Goal: Task Accomplishment & Management: Use online tool/utility

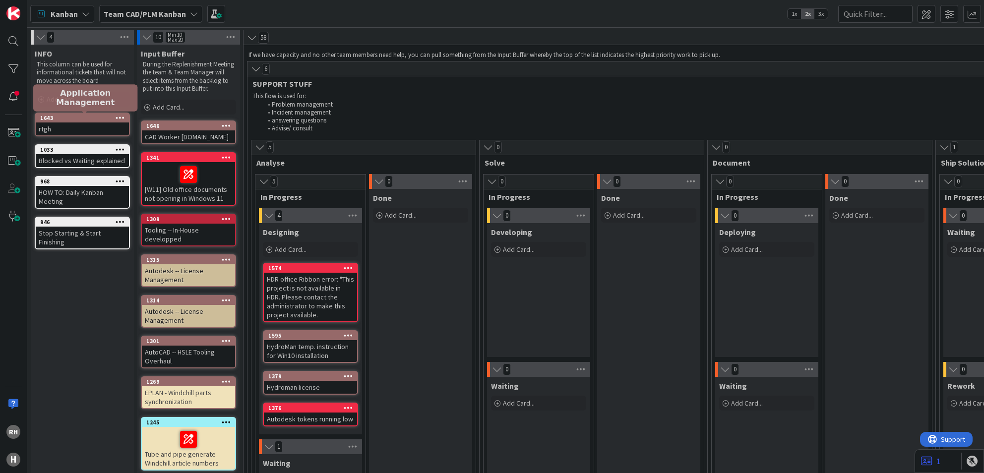
click at [98, 120] on div "1643" at bounding box center [84, 118] width 89 height 7
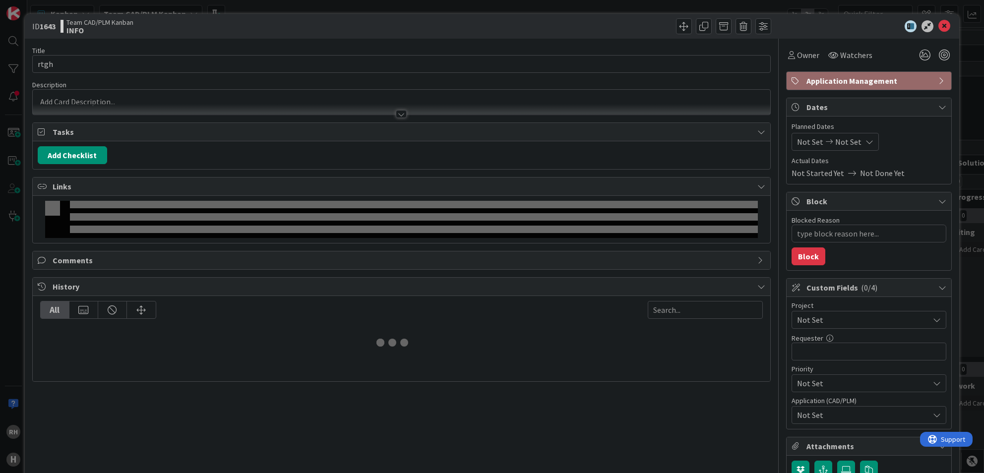
type textarea "x"
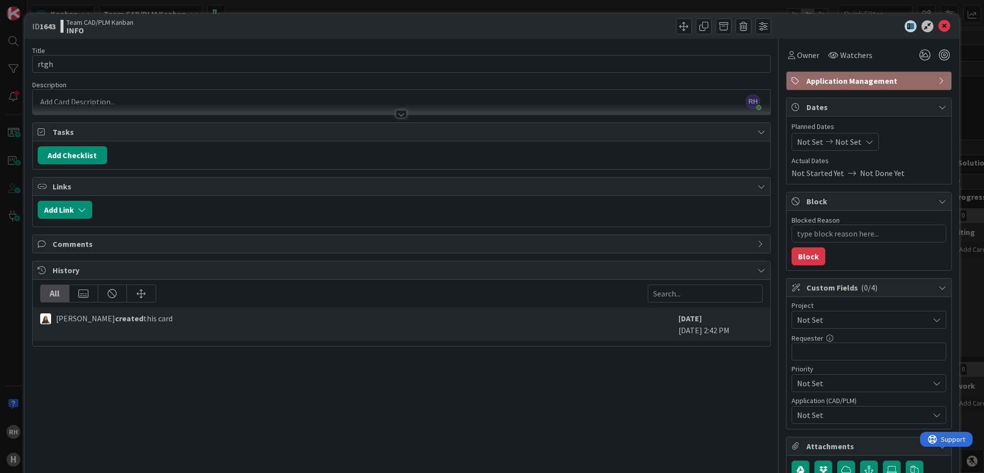
click at [165, 411] on div "Title 4 / 128 rtgh Description RH Richard Halve just joined Owner Watchers Appl…" at bounding box center [401, 291] width 739 height 504
click at [939, 25] on icon at bounding box center [945, 26] width 12 height 12
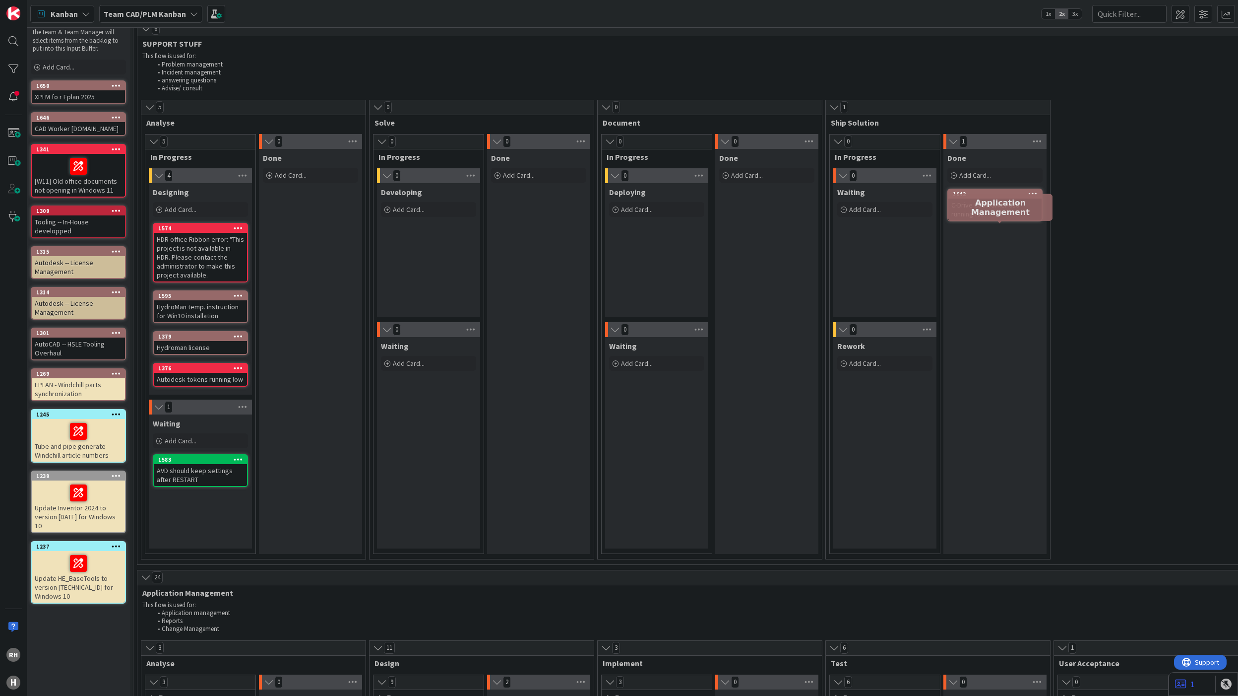
scroll to position [0, 110]
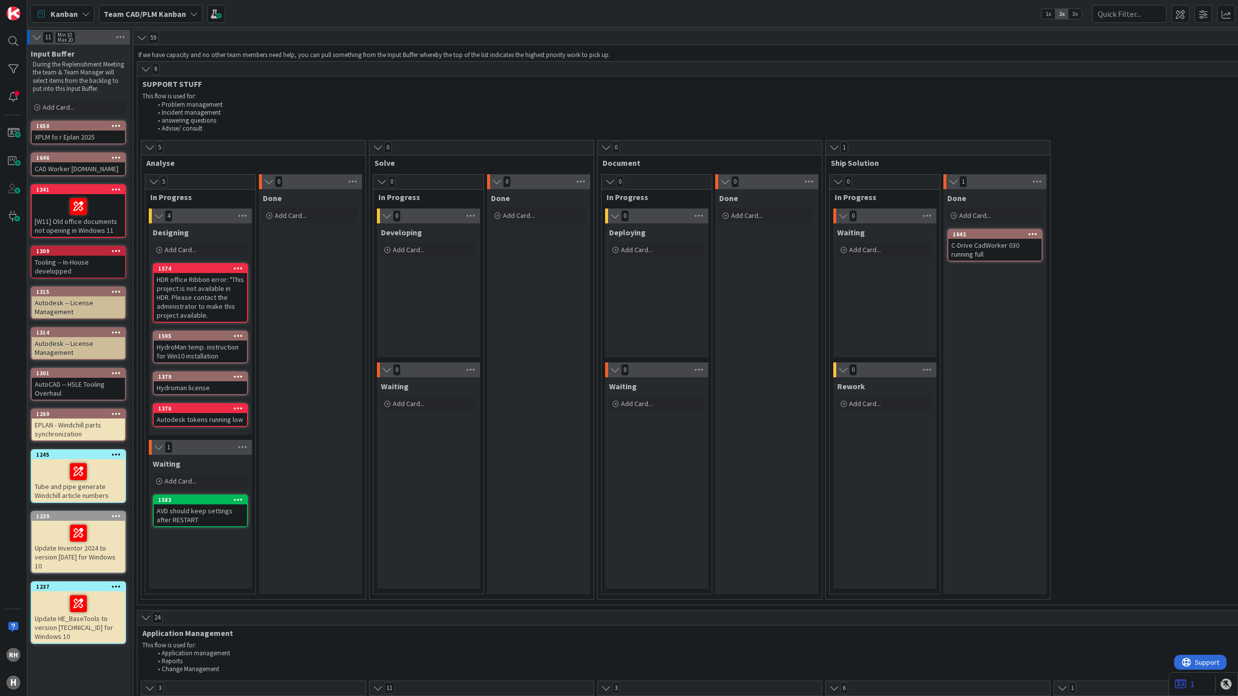
click at [274, 473] on li "Application management" at bounding box center [829, 653] width 1354 height 8
click at [39, 40] on icon at bounding box center [36, 37] width 11 height 10
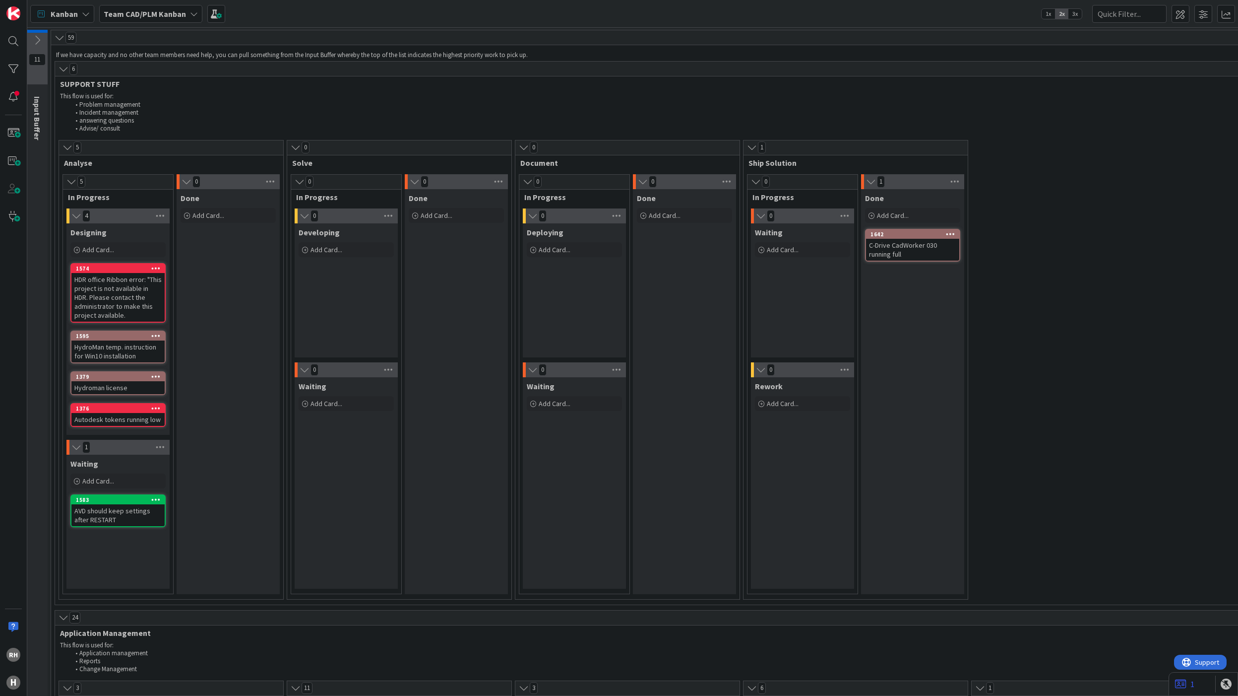
click at [36, 38] on icon at bounding box center [37, 40] width 11 height 11
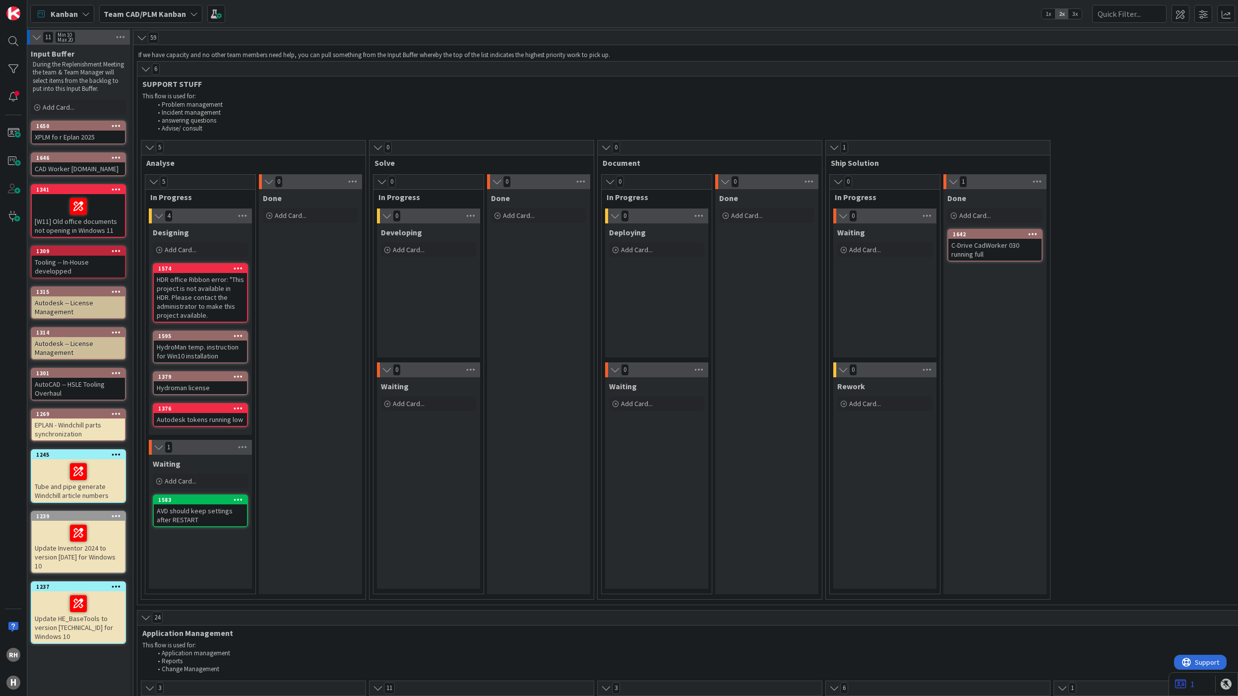
click at [144, 38] on icon at bounding box center [141, 38] width 11 height 10
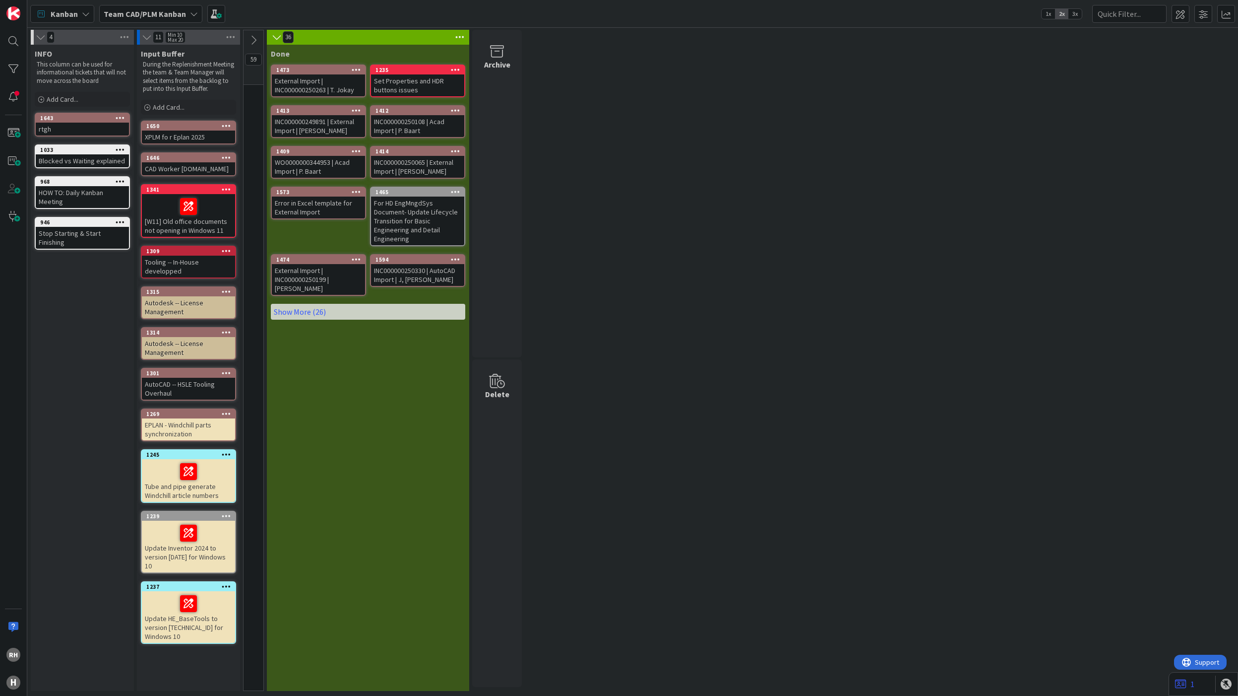
click at [147, 40] on icon at bounding box center [146, 37] width 11 height 10
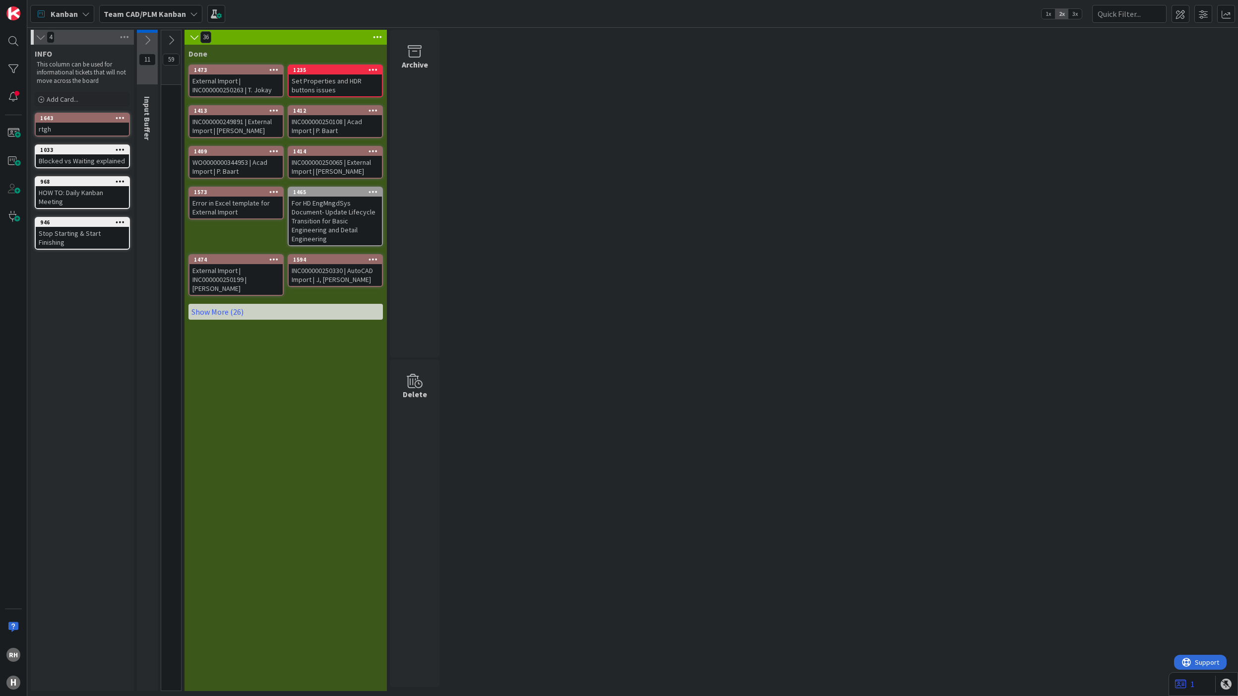
click at [147, 40] on icon at bounding box center [147, 40] width 11 height 11
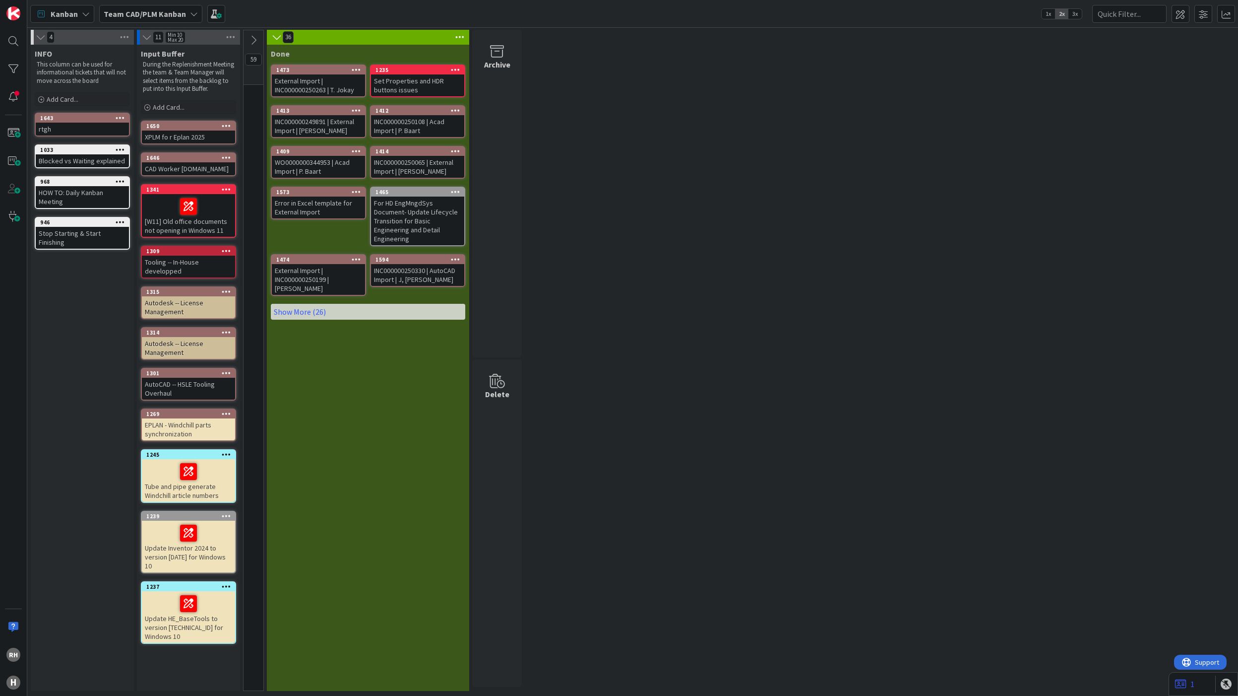
click at [257, 40] on icon at bounding box center [253, 40] width 11 height 11
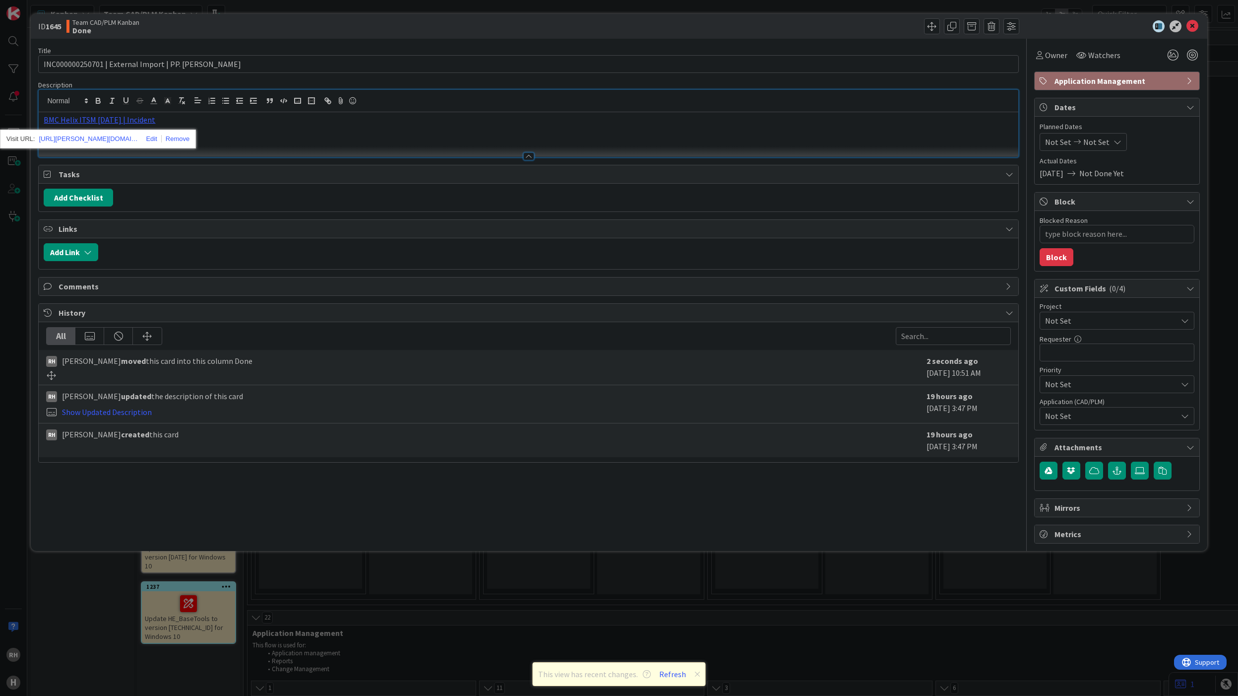
scroll to position [1720, 0]
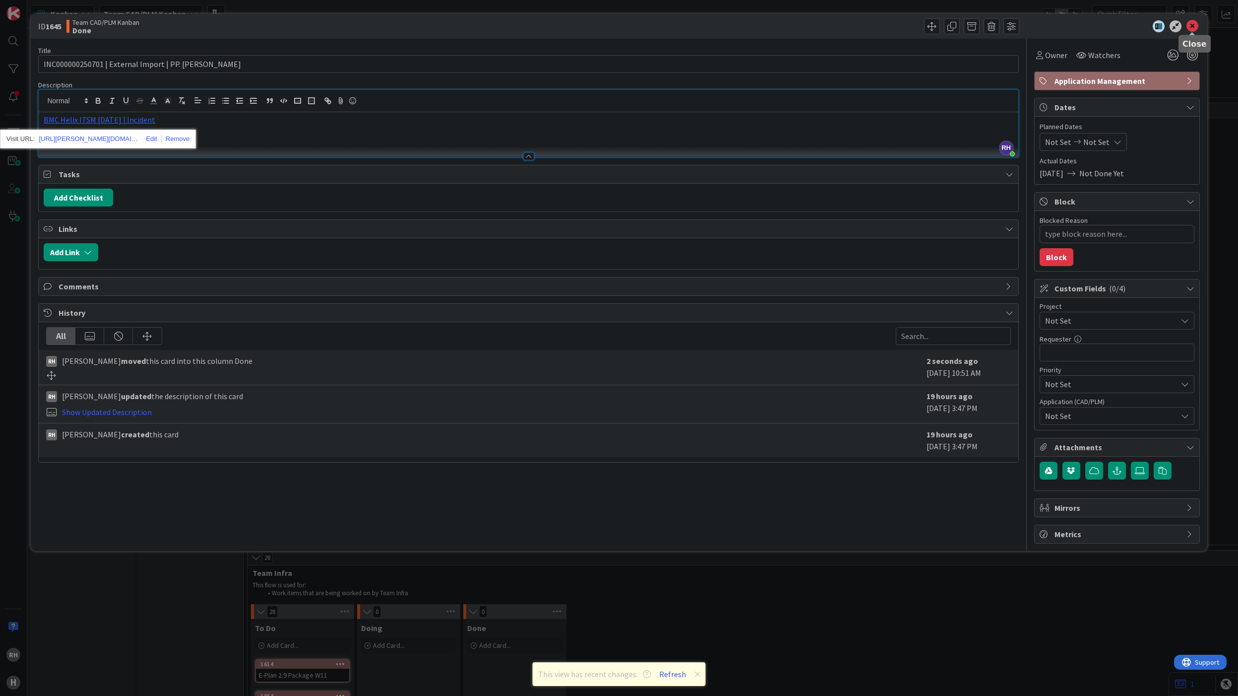
click at [1190, 28] on icon at bounding box center [1193, 26] width 12 height 12
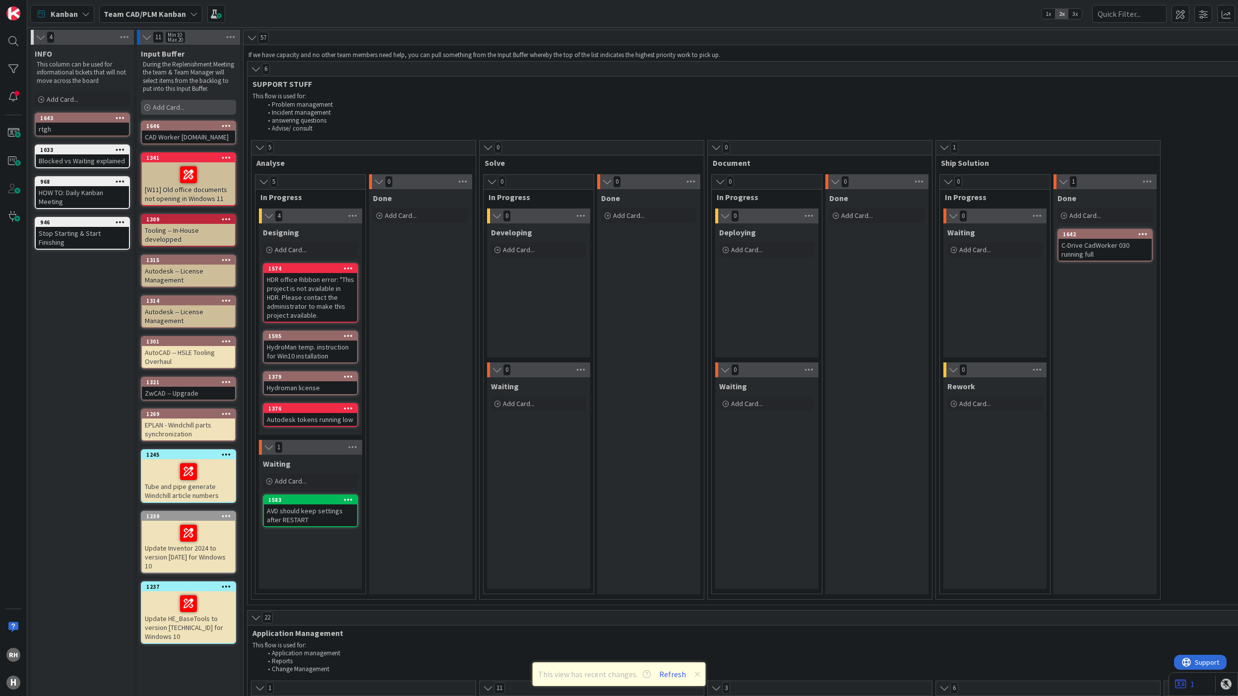
click at [186, 115] on div "Add Card..." at bounding box center [188, 107] width 95 height 15
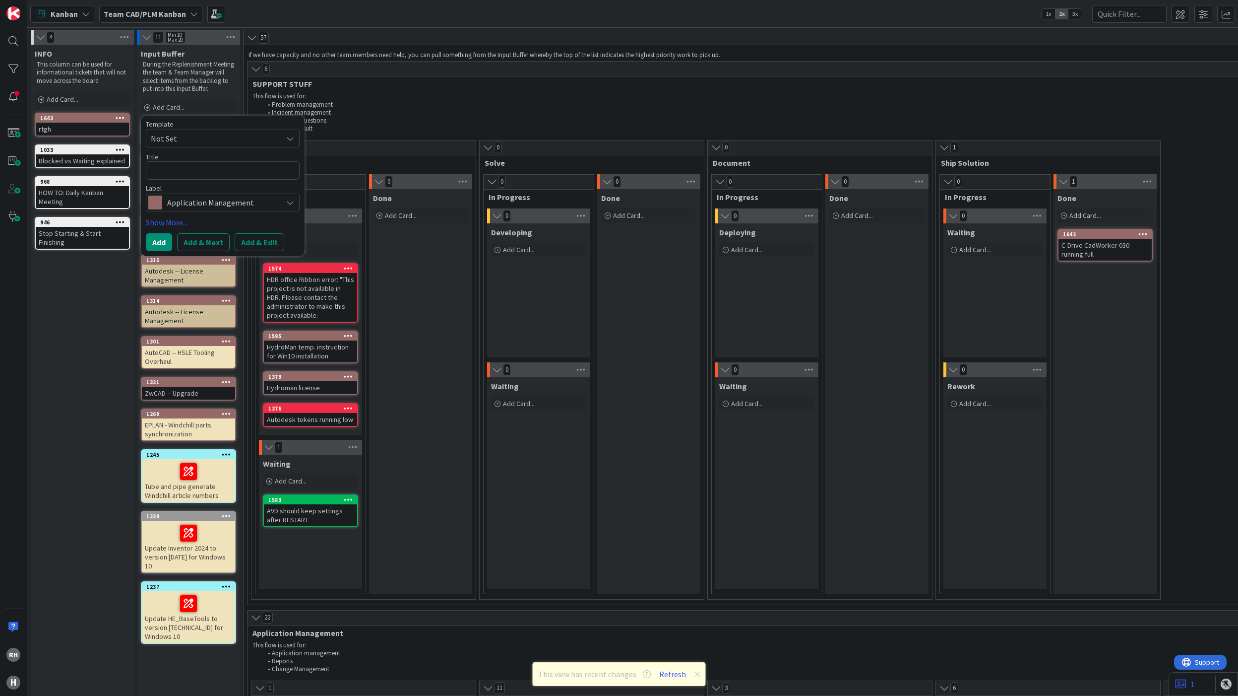
click at [187, 171] on textarea at bounding box center [223, 170] width 154 height 18
type textarea "x"
type textarea "I"
type textarea "x"
type textarea "Il"
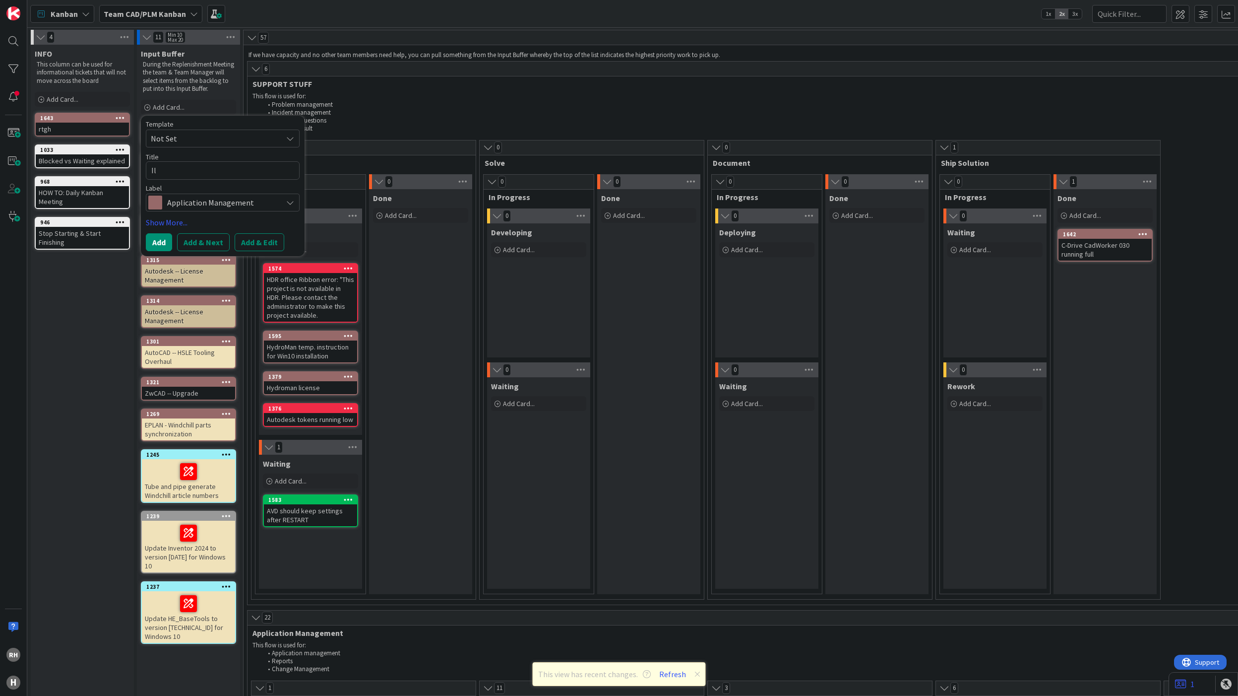
type textarea "x"
type textarea "Ill"
type textarea "x"
type textarea "Illu"
type textarea "x"
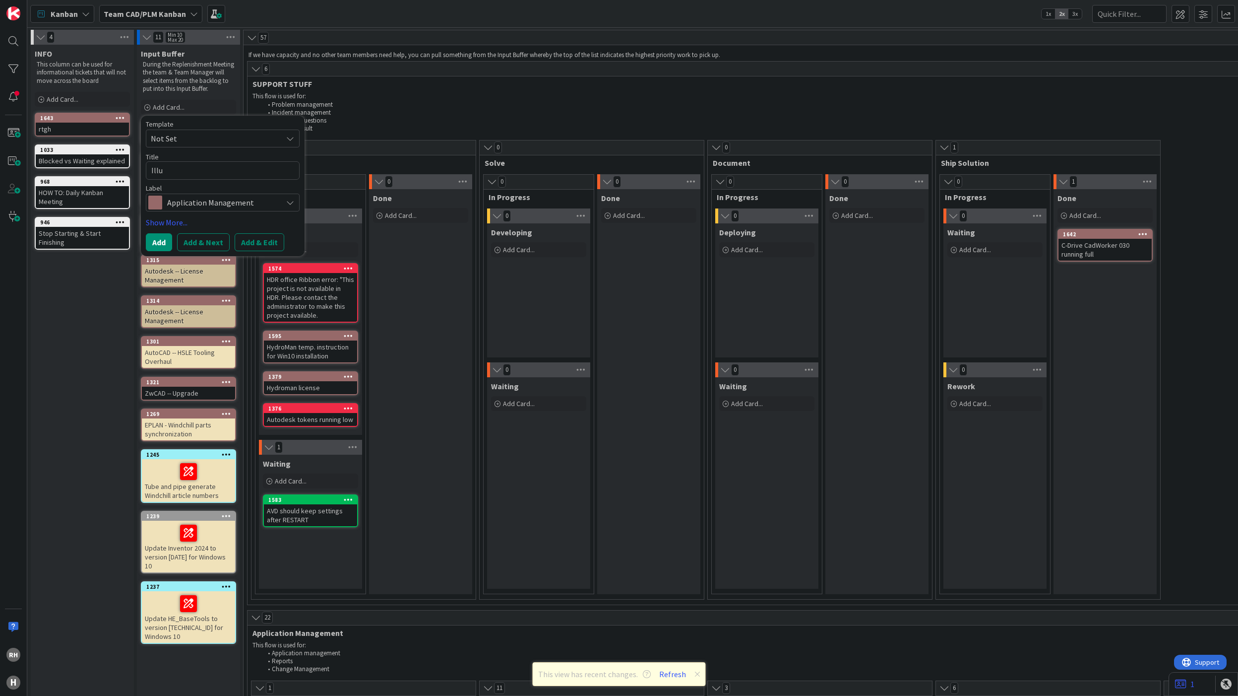
type textarea "Illus"
type textarea "x"
type textarea "Illust"
type textarea "x"
type textarea "Illustr"
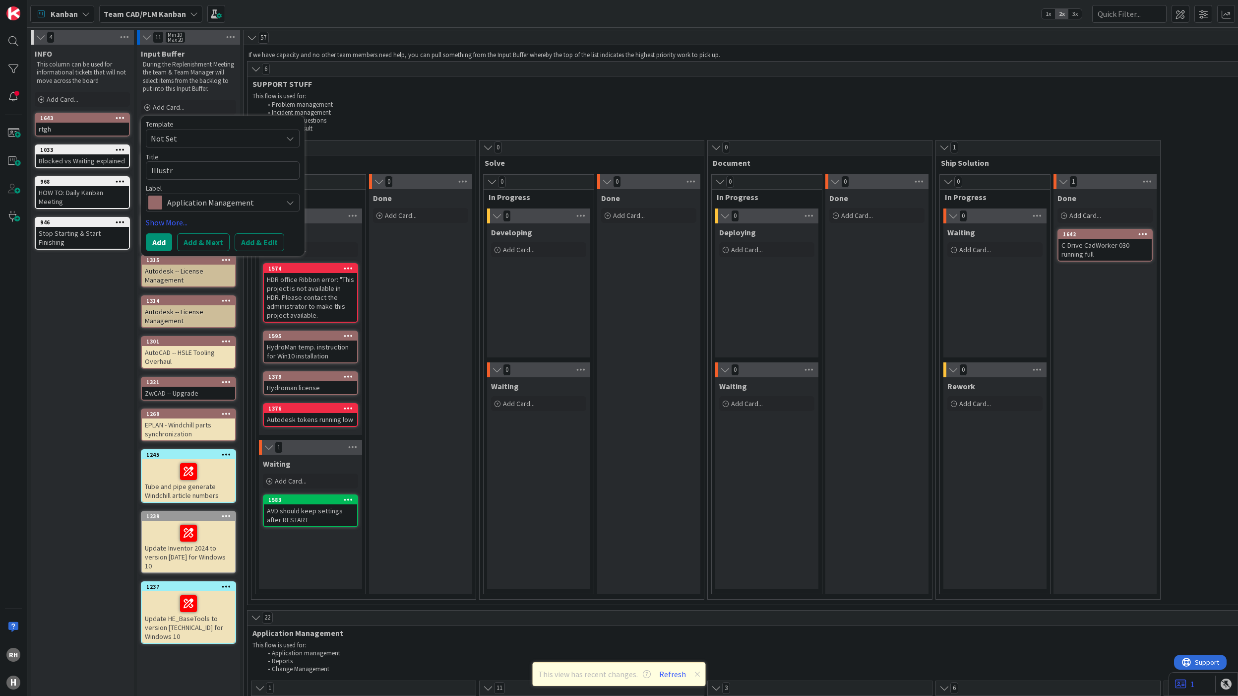
type textarea "x"
type textarea "Illustra"
type textarea "x"
type textarea "Illustrat"
type textarea "x"
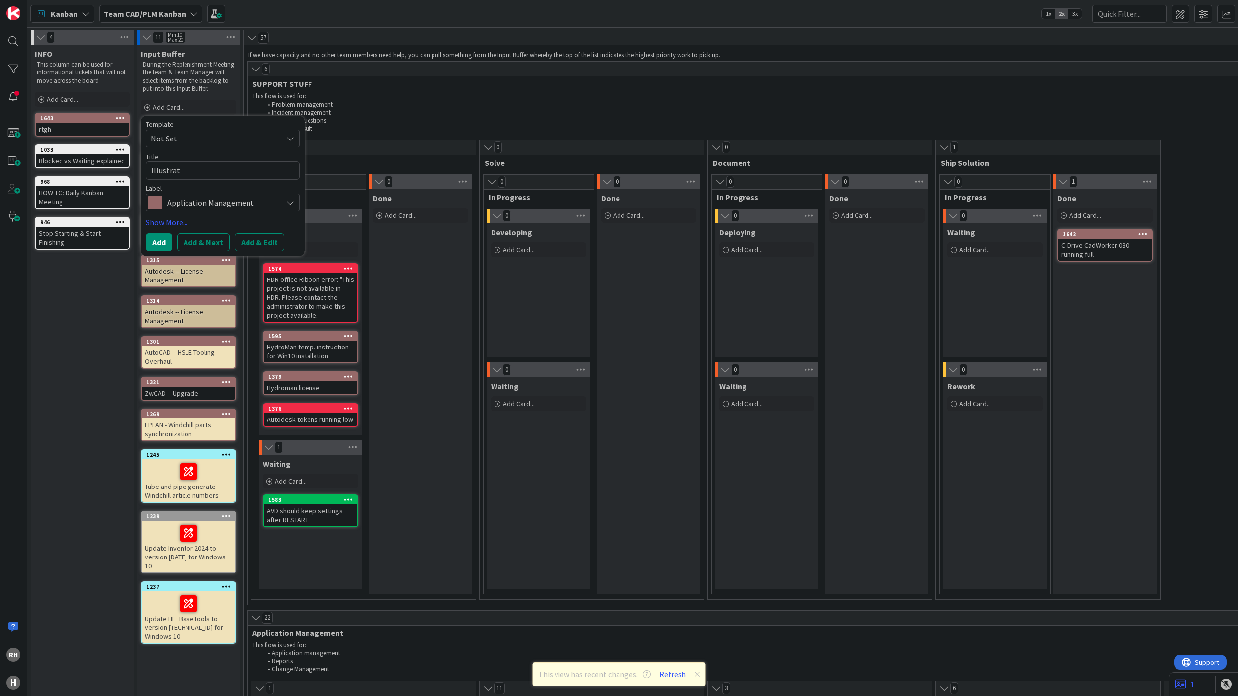
type textarea "Illustrate"
type textarea "x"
type textarea "Illustrate"
type textarea "x"
type textarea "Illustrate -"
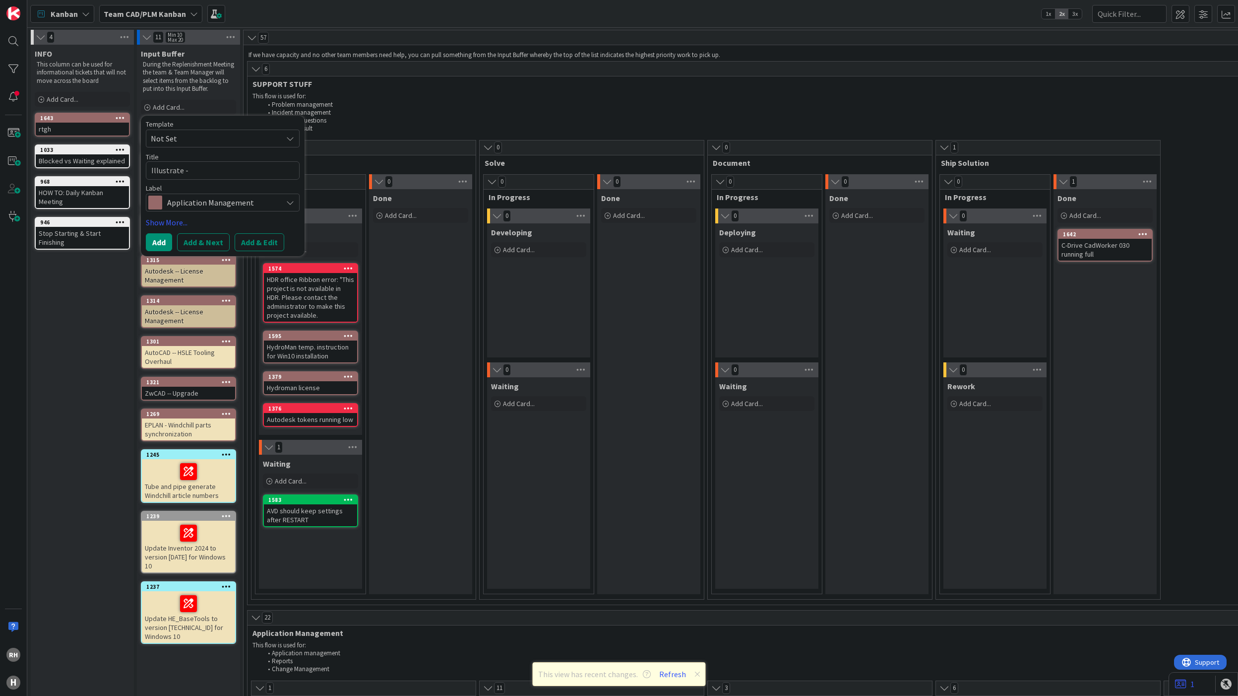
type textarea "x"
type textarea "Illustrate -"
type textarea "x"
type textarea "Illustrate - L"
type textarea "x"
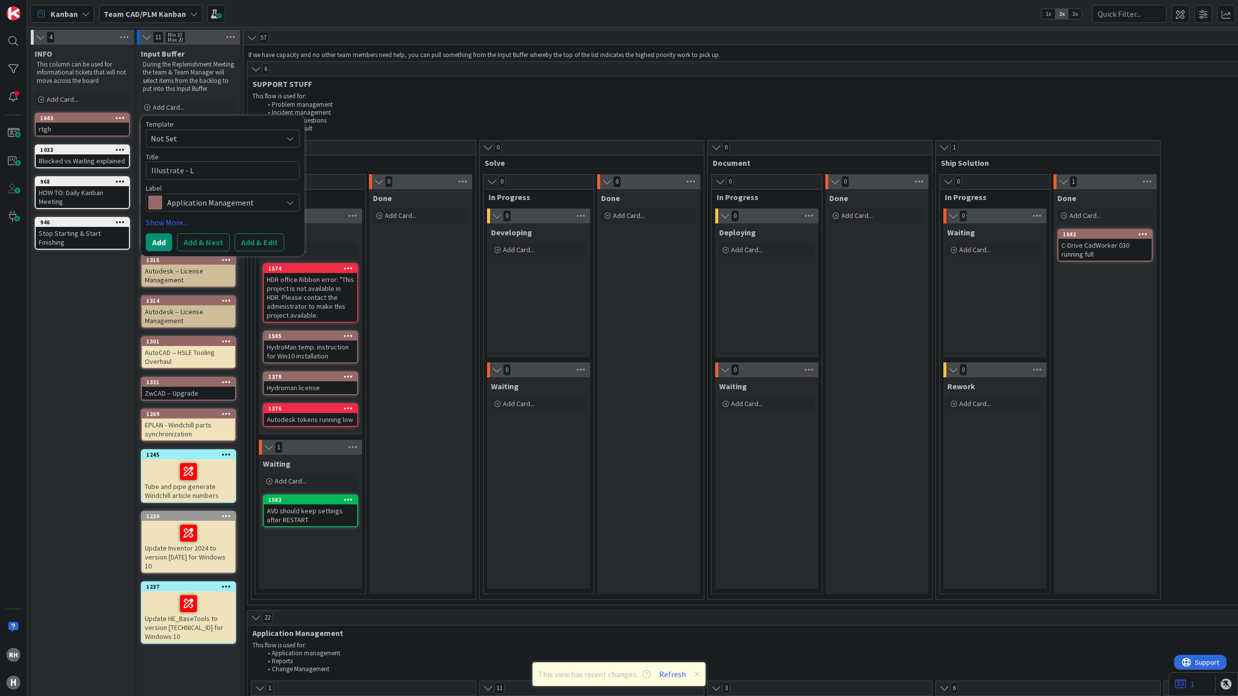
type textarea "Illustrate - La"
type textarea "x"
type textarea "Illustrate - Lar"
type textarea "x"
type textarea "Illustrate - Larg"
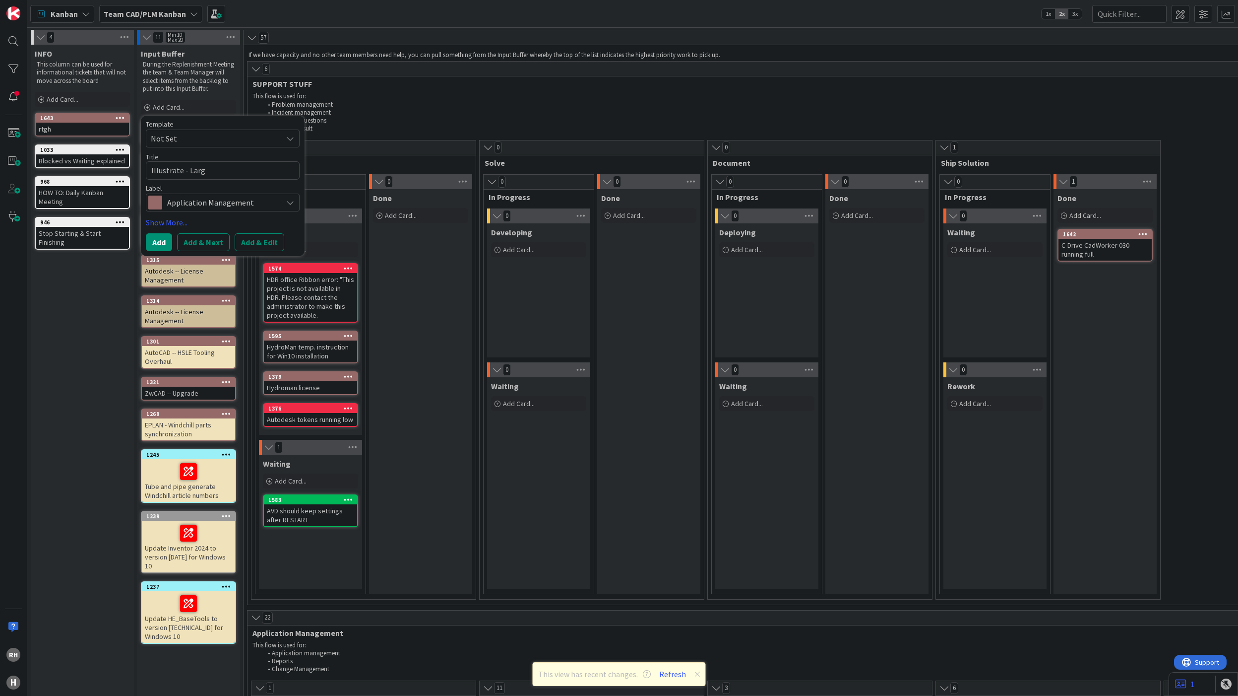
type textarea "x"
type textarea "Illustrate - Large"
type textarea "x"
type textarea "Illustrate - Large"
type textarea "x"
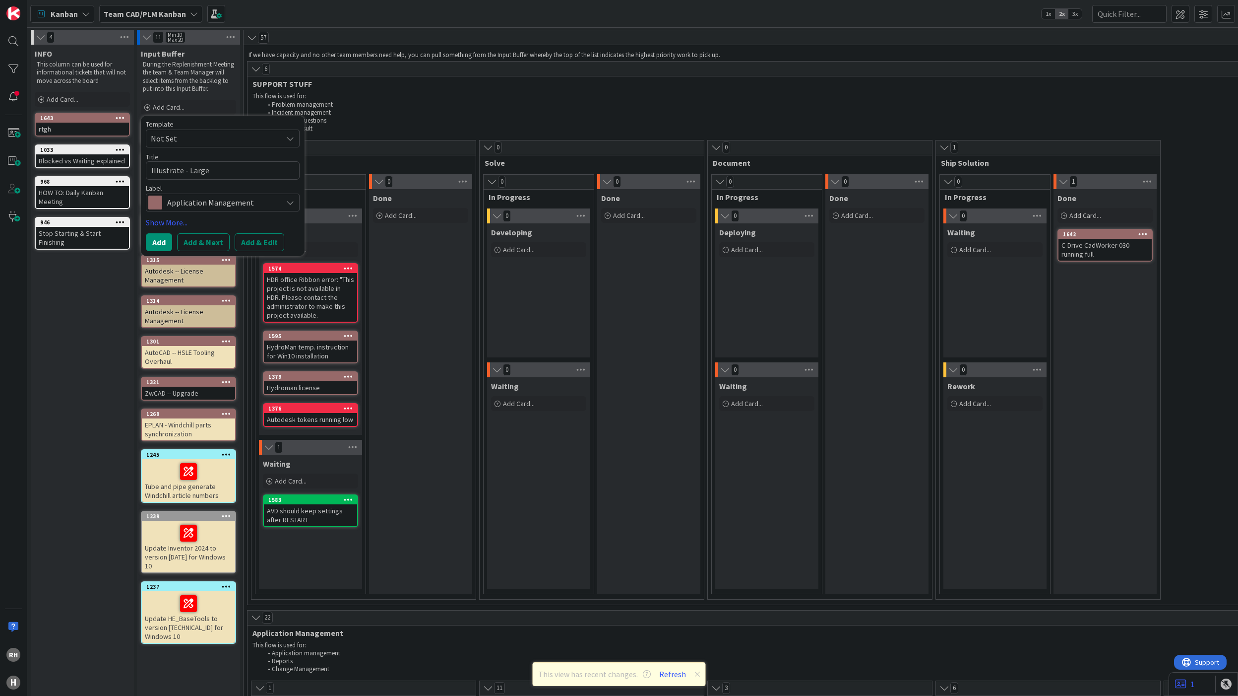
type textarea "Illustrate - Large f"
type textarea "x"
type textarea "Illustrate - Large fi"
type textarea "x"
type textarea "Illustrate - Large fil"
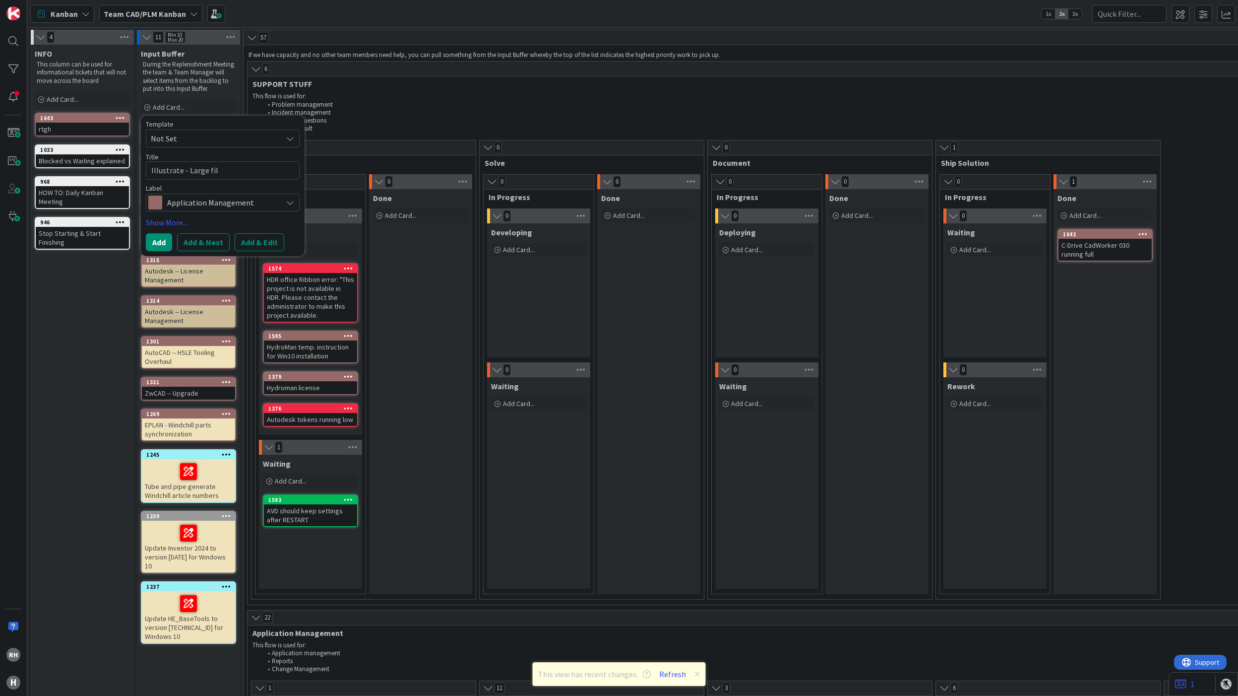
type textarea "x"
type textarea "Illustrate - Large fi"
type textarea "x"
type textarea "Illustrate - Large f"
type textarea "x"
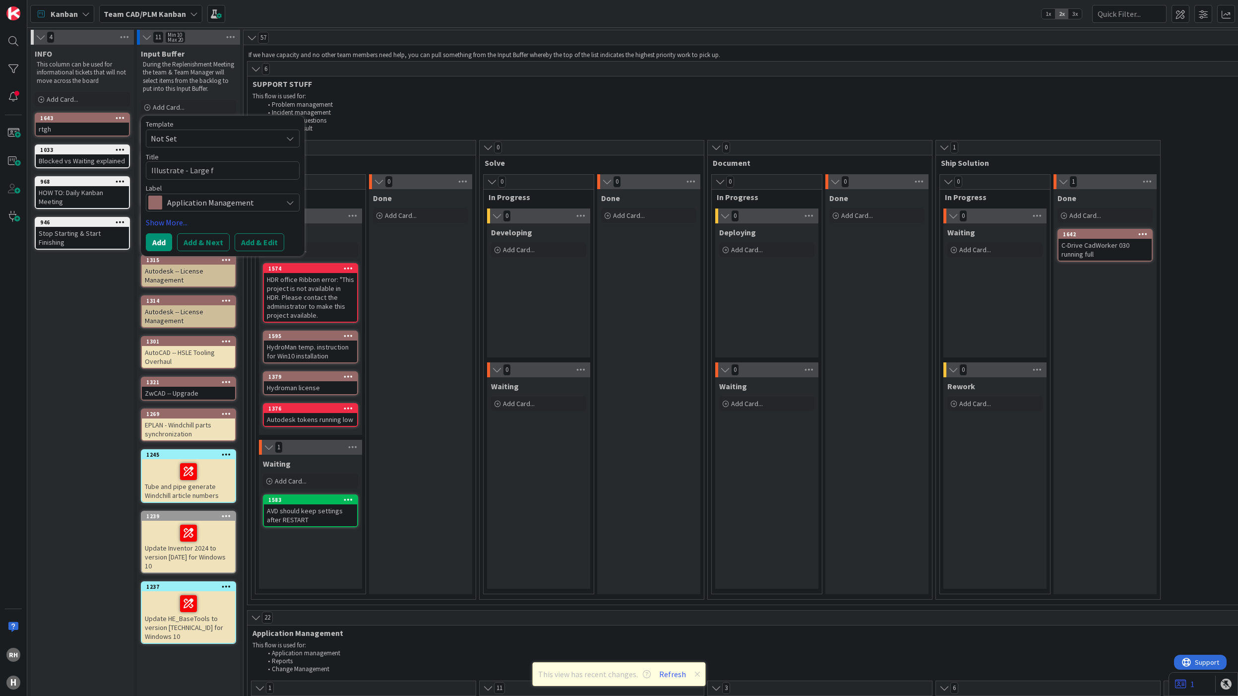
type textarea "Illustrate - Large"
type textarea "x"
type textarea "Illustrate - Large s"
type textarea "x"
type textarea "Illustrate - Large st"
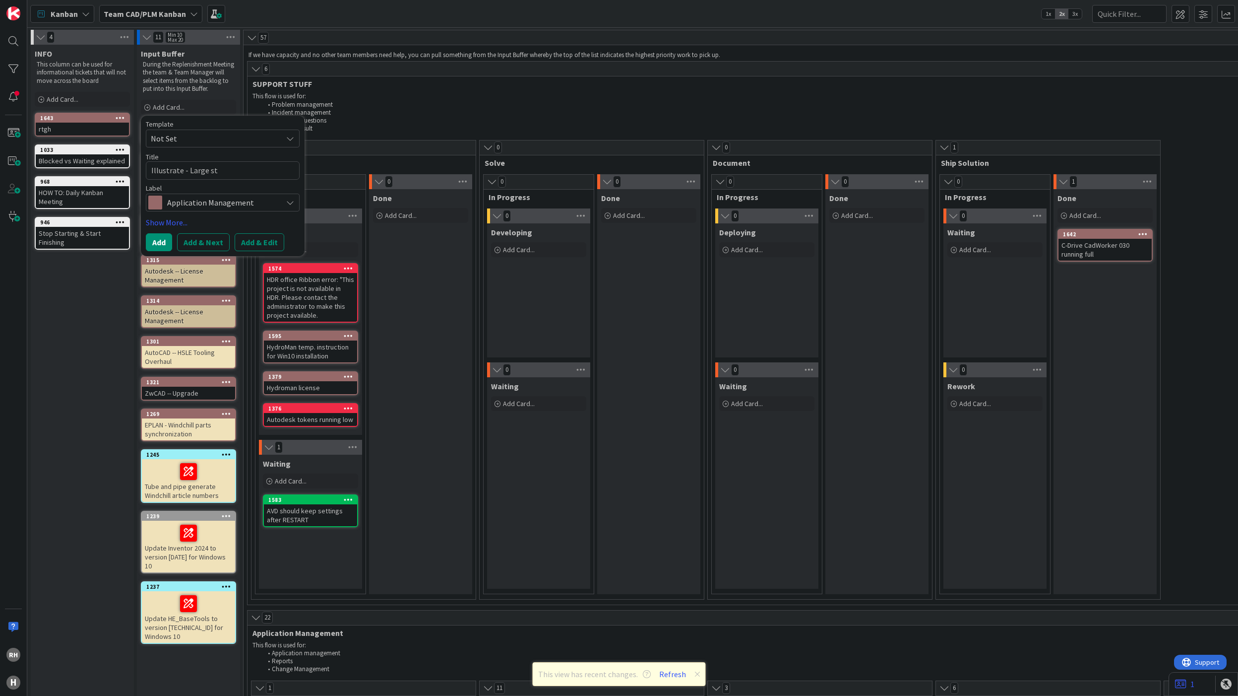
type textarea "x"
type textarea "Illustrate - Large str"
type textarea "x"
type textarea "Illustrate - Large st"
type textarea "x"
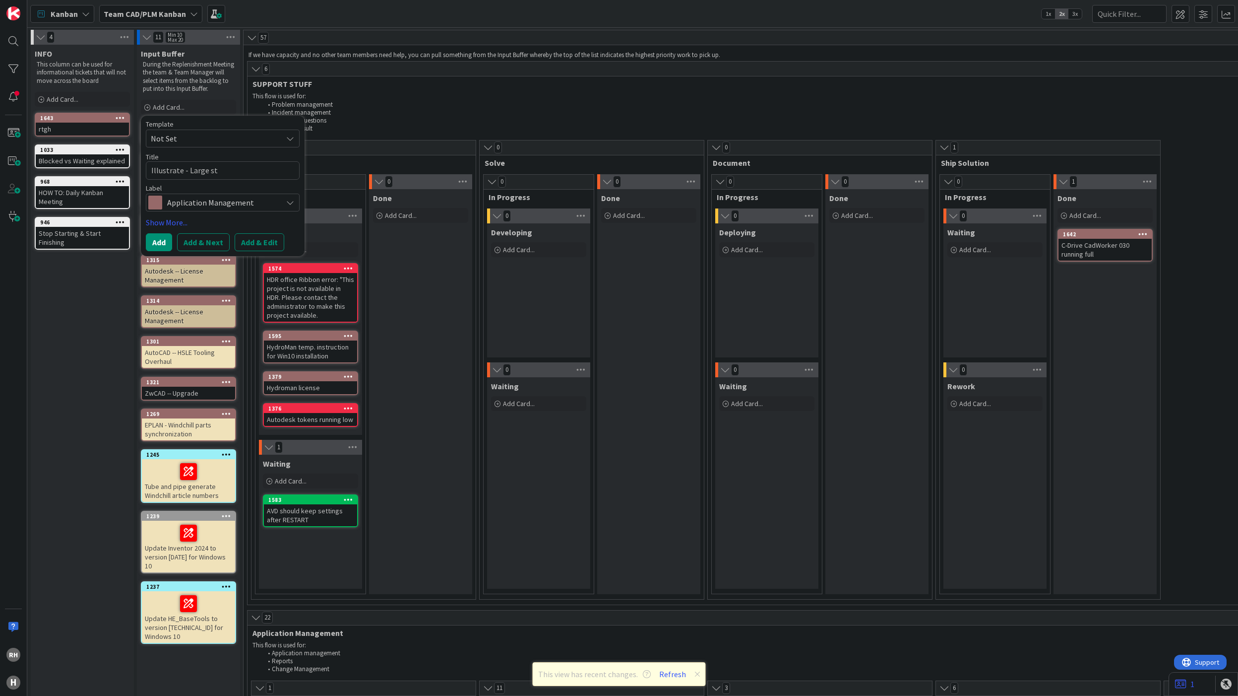
type textarea "Illustrate - Large s"
type textarea "x"
type textarea "Illustrate - Large"
type textarea "x"
type textarea "Illustrate - Large d"
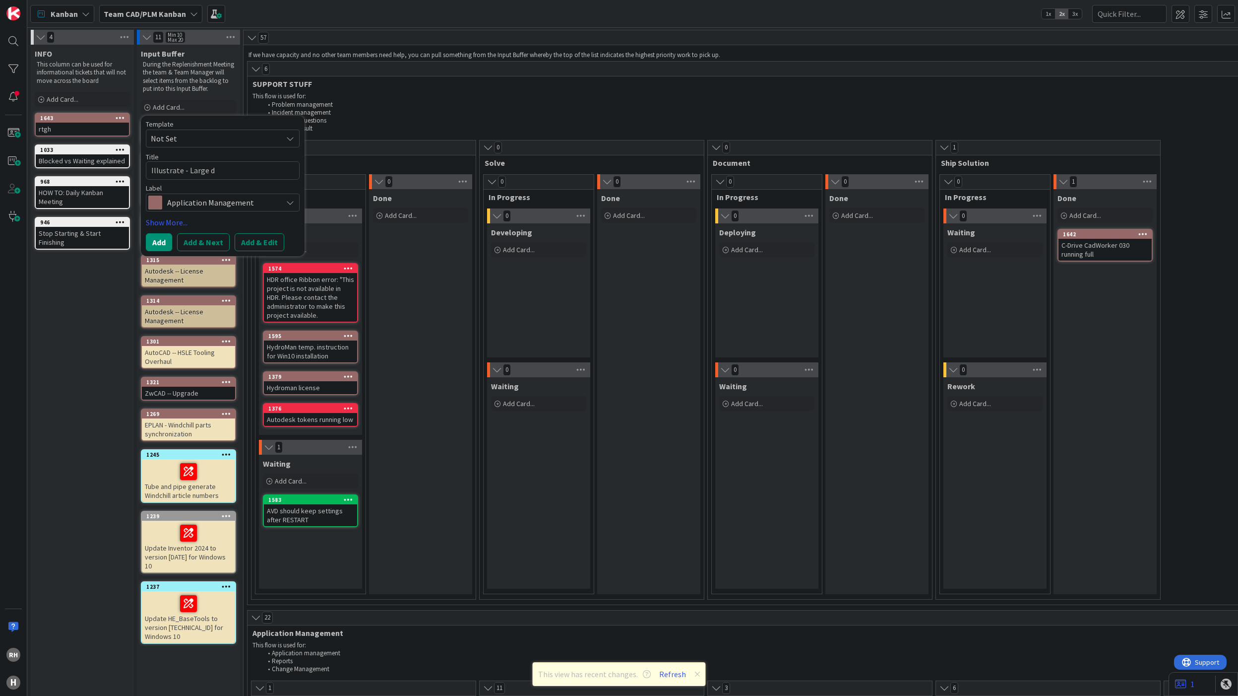
type textarea "x"
type textarea "Illustrate - Large de"
type textarea "x"
type textarea "Illustrate - Large des"
type textarea "x"
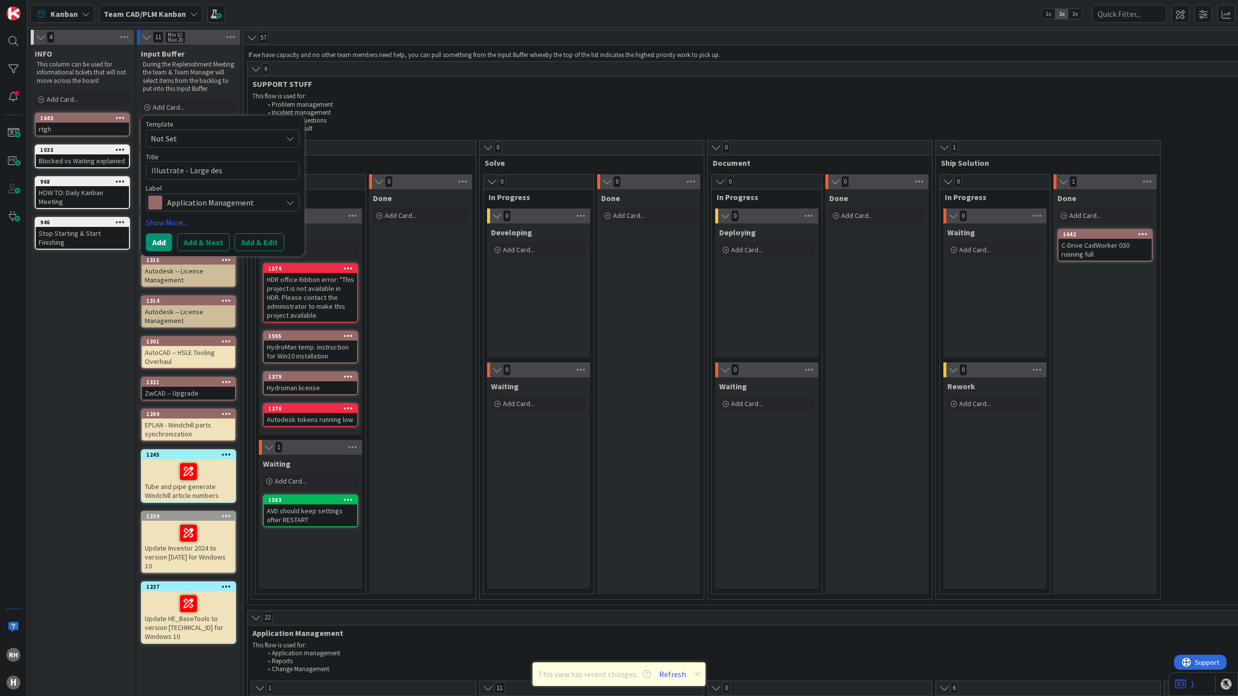
type textarea "Illustrate - Large desi"
type textarea "x"
type textarea "Illustrate - Large desig"
type textarea "x"
type textarea "Illustrate - Large design"
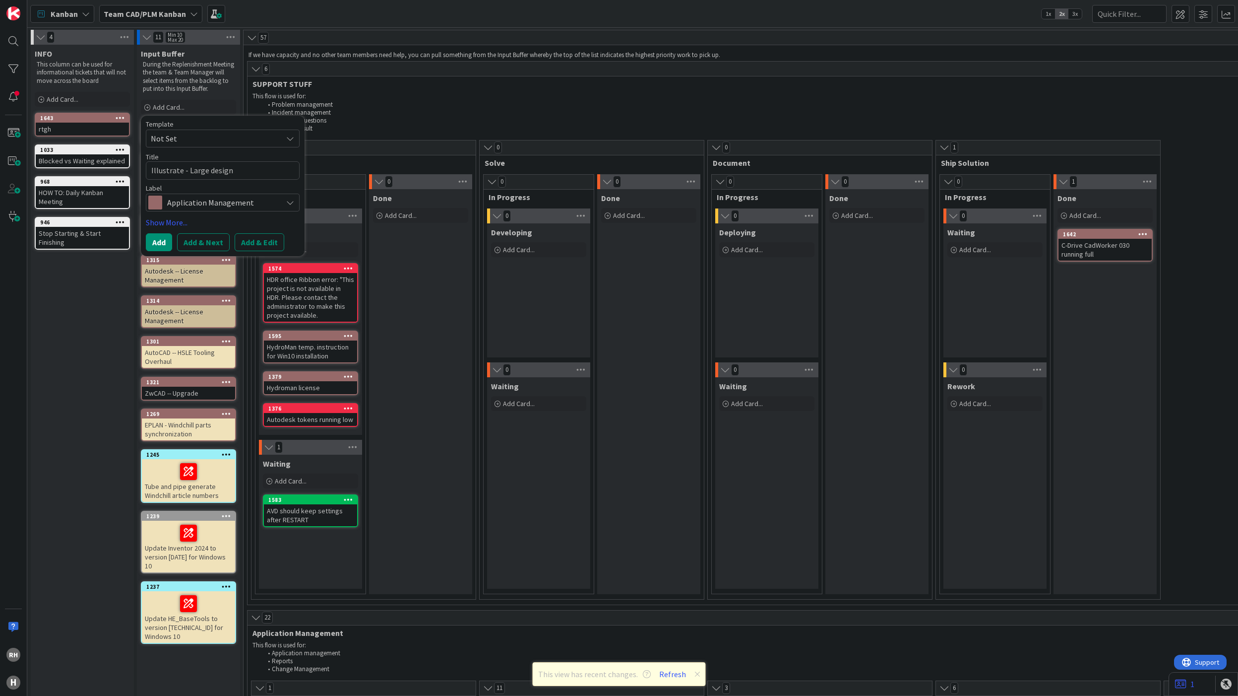
type textarea "x"
type textarea "Illustrate - Large designs"
type textarea "x"
type textarea "Illustrate - Large designs"
type textarea "x"
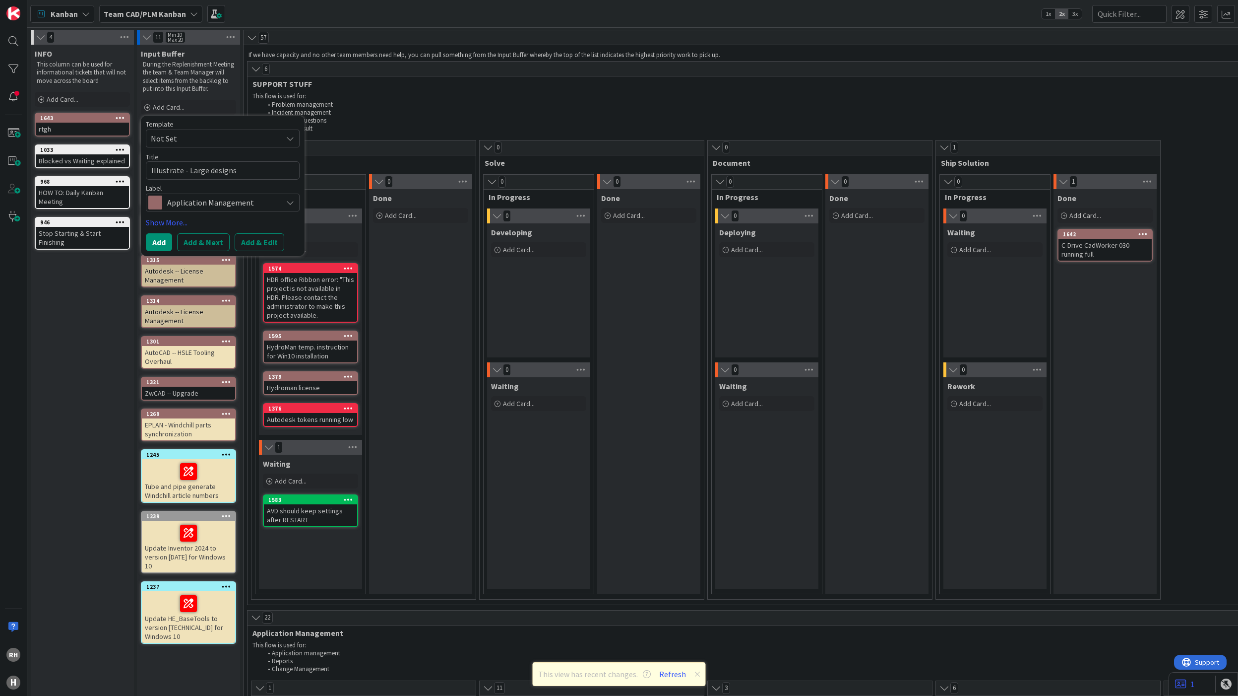
type textarea "Illustrate - Large designs f"
type textarea "x"
type textarea "Illustrate - Large designs fa"
type textarea "x"
type textarea "Illustrate - Large designs fai"
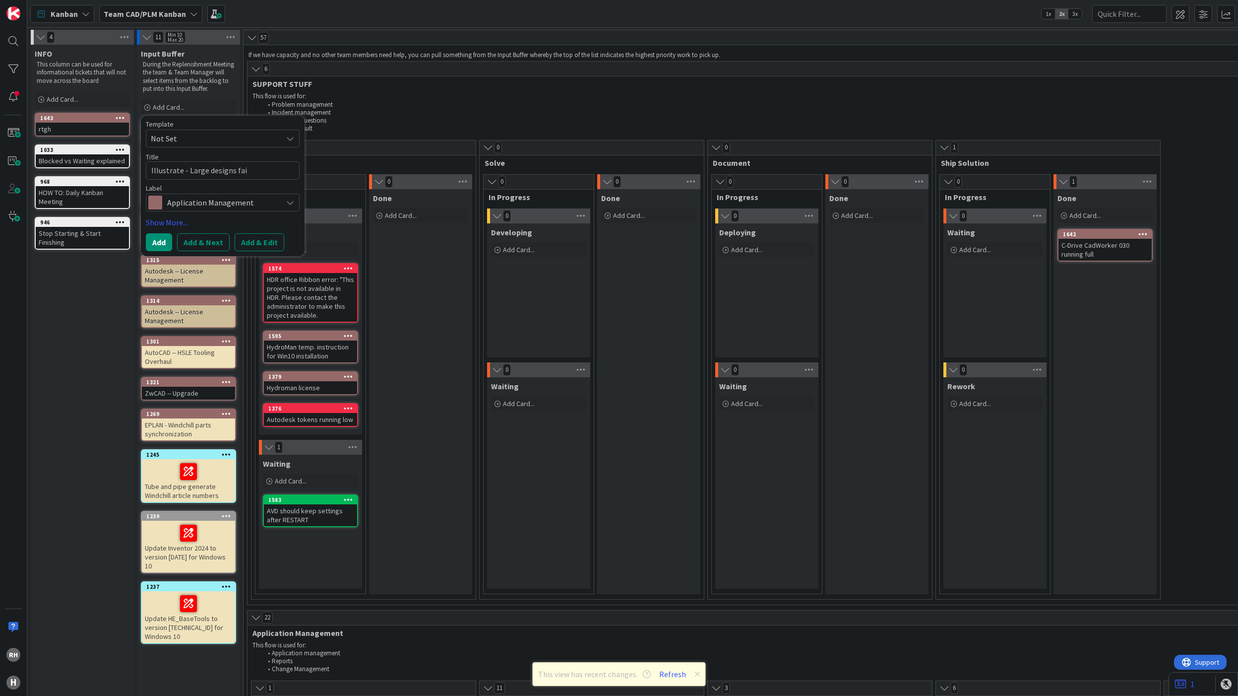
type textarea "x"
type textarea "Illustrate - Large designs fail"
type textarea "x"
type textarea "Illustrate - Large designs fail"
type textarea "x"
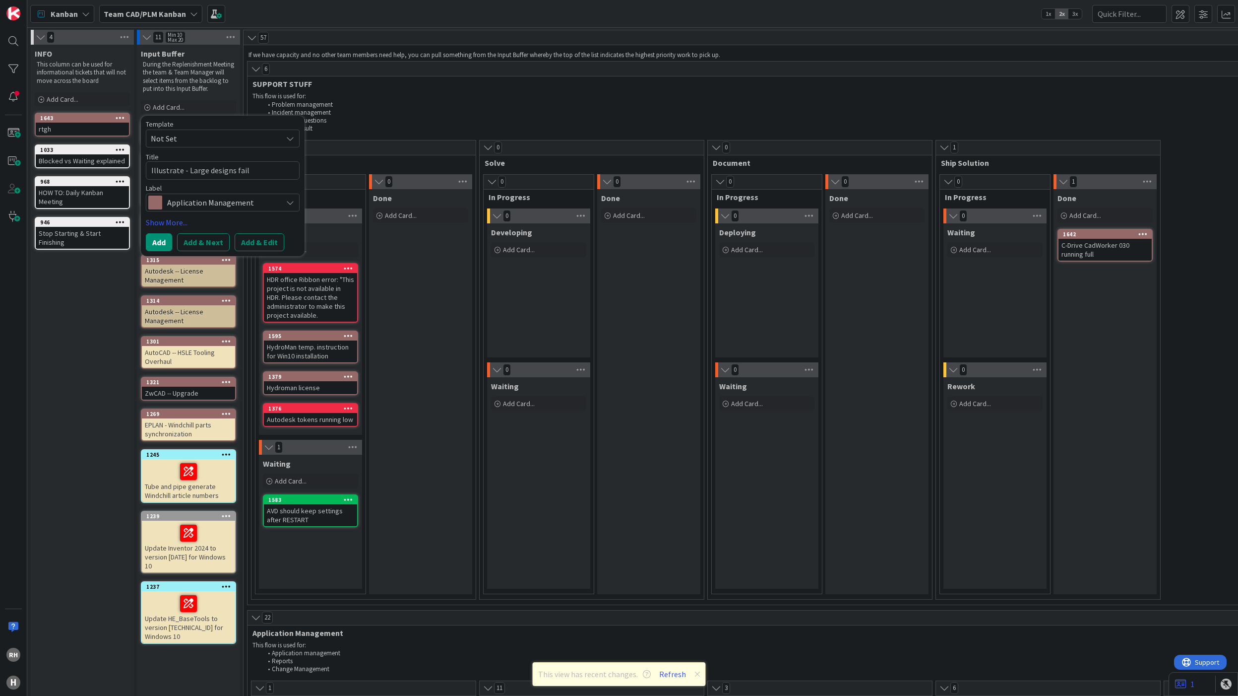
type textarea "Illustrate - Large designs fail t"
type textarea "x"
type textarea "Illustrate - Large designs fail to"
type textarea "x"
type textarea "Illustrate - Large designs fail to"
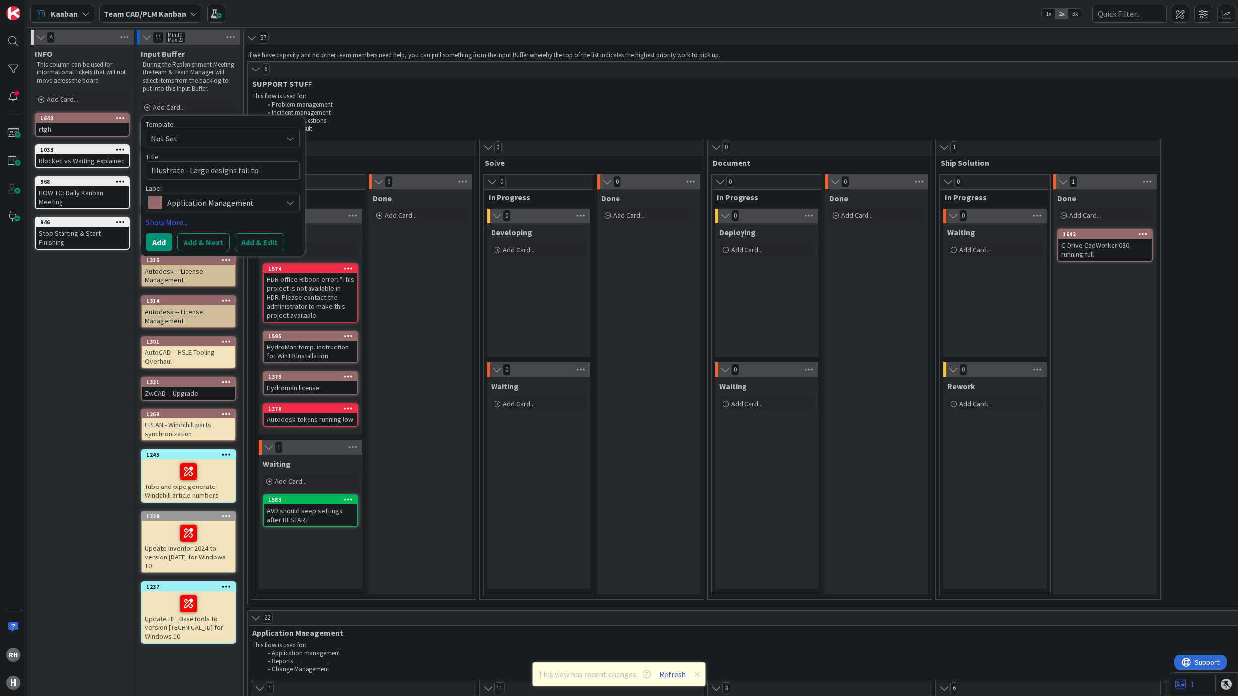
type textarea "x"
type textarea "Illustrate - Large designs fail to u"
type textarea "x"
type textarea "Illustrate - Large designs fail to up"
type textarea "x"
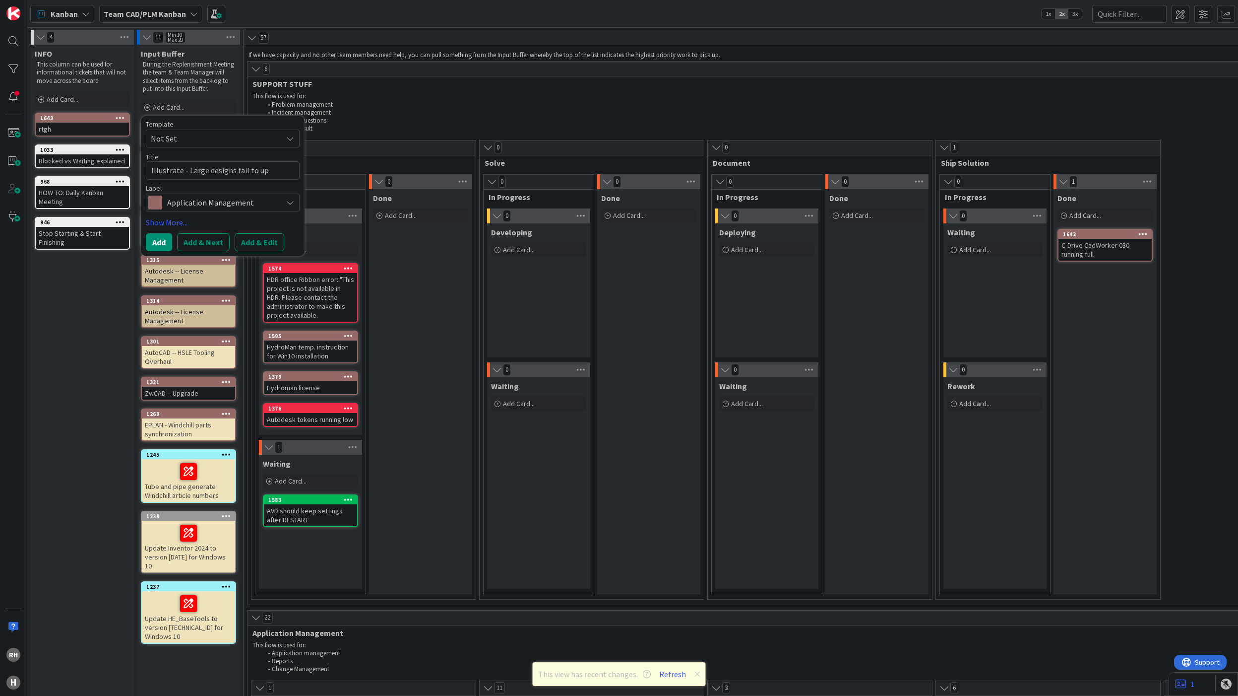
type textarea "Illustrate - Large designs fail to upl"
type textarea "x"
type textarea "Illustrate - Large designs fail to uplo"
type textarea "x"
type textarea "Illustrate - Large designs fail to uploa"
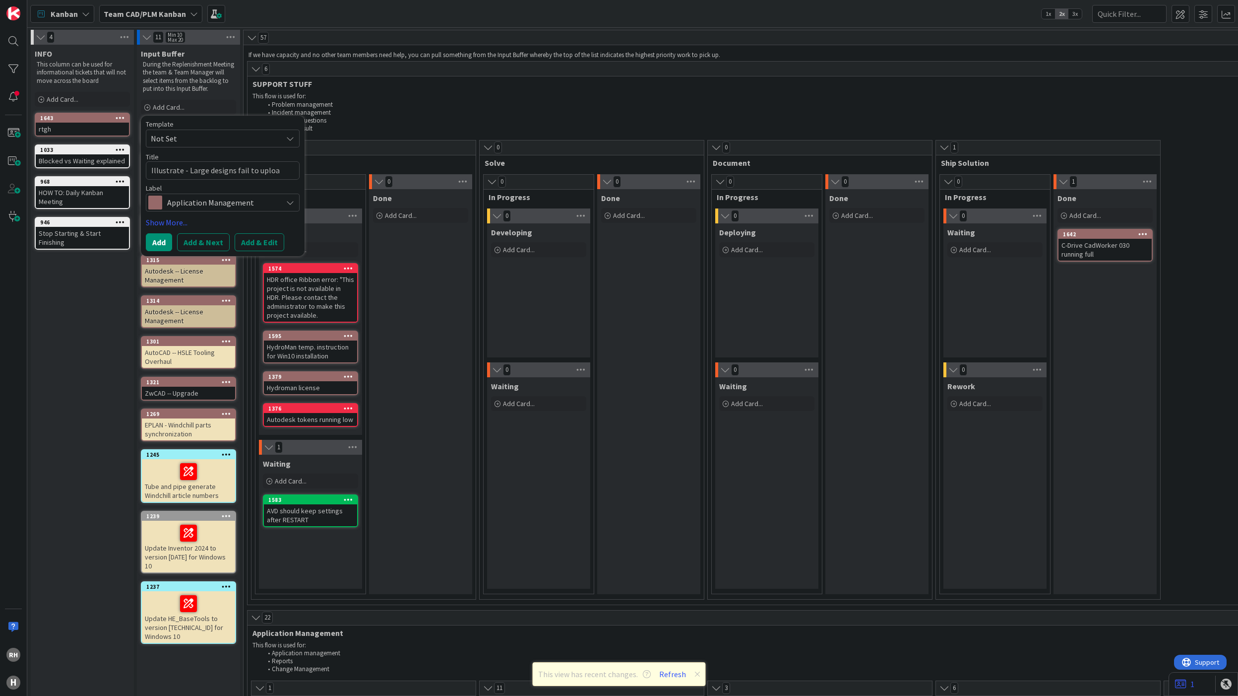
type textarea "x"
type textarea "Illustrate - Large designs fail to upload"
type textarea "x"
type textarea "Illustrate - Large designs fail to upload"
type textarea "x"
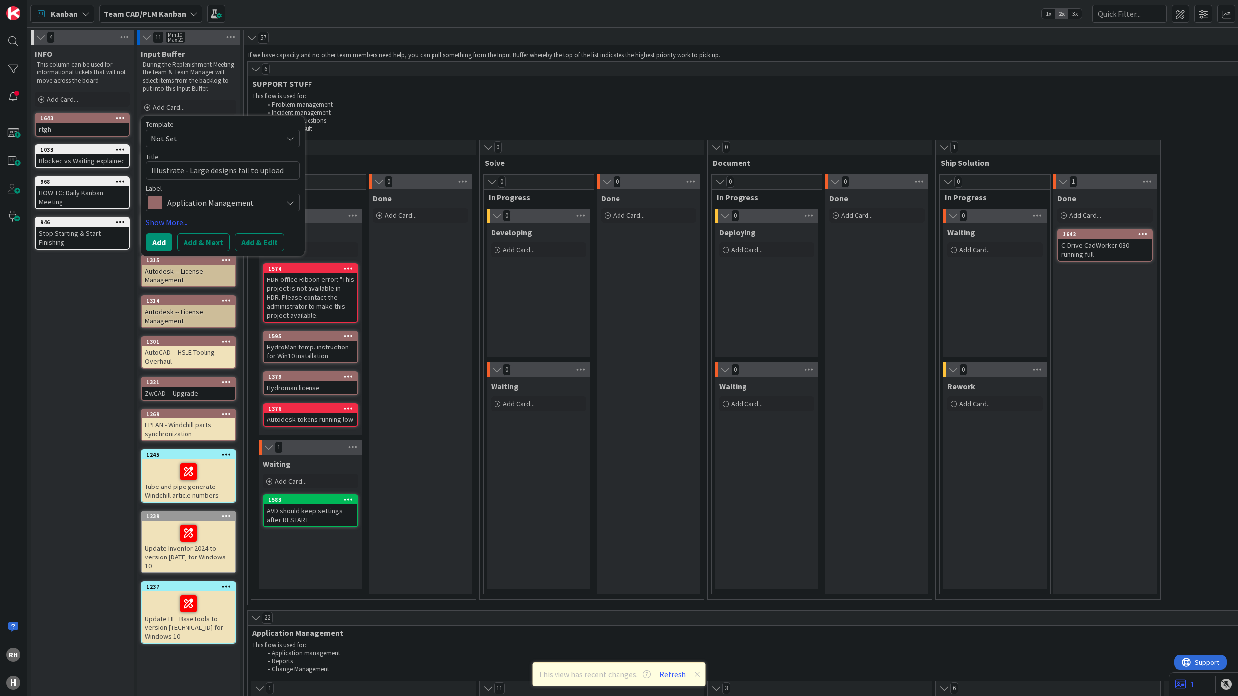
type textarea "Illustrate - Large designs fail to upload o"
type textarea "x"
type textarea "Illustrate - Large designs fail to upload or"
type textarea "x"
type textarea "Illustrate - Large designs fail to upload or"
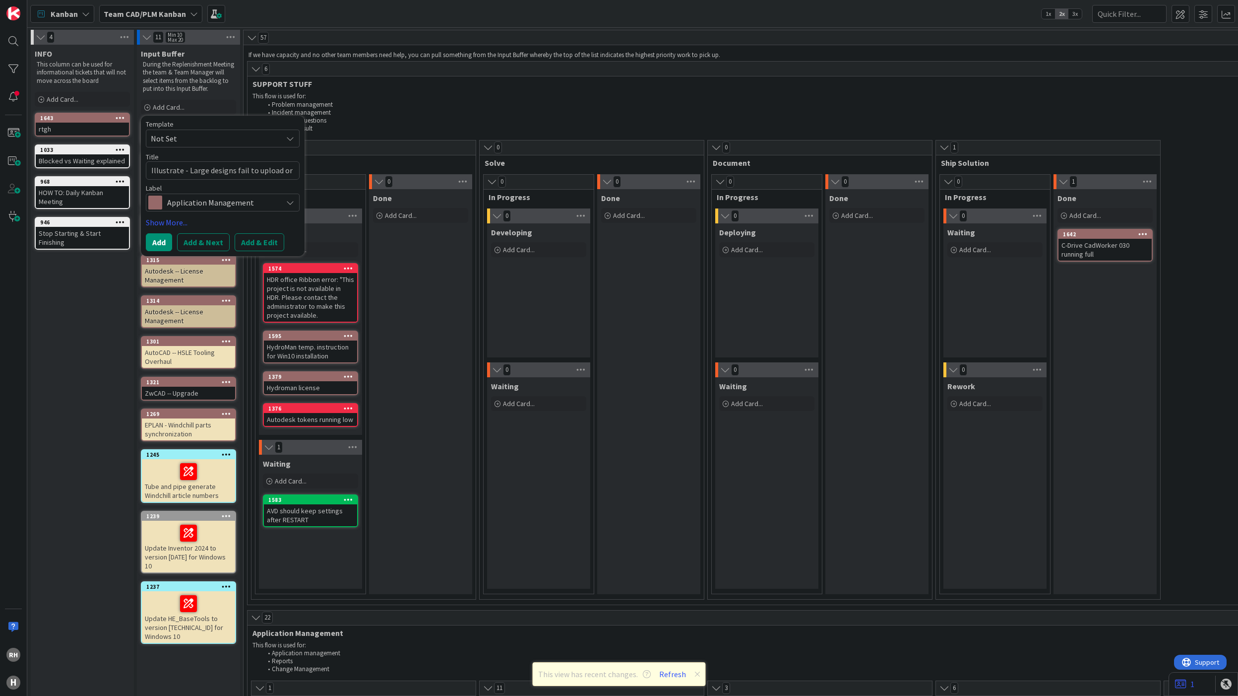
type textarea "x"
type textarea "Illustrate - Large designs fail to upload or p"
type textarea "x"
type textarea "Illustrate - Large designs fail to upload or pu"
type textarea "x"
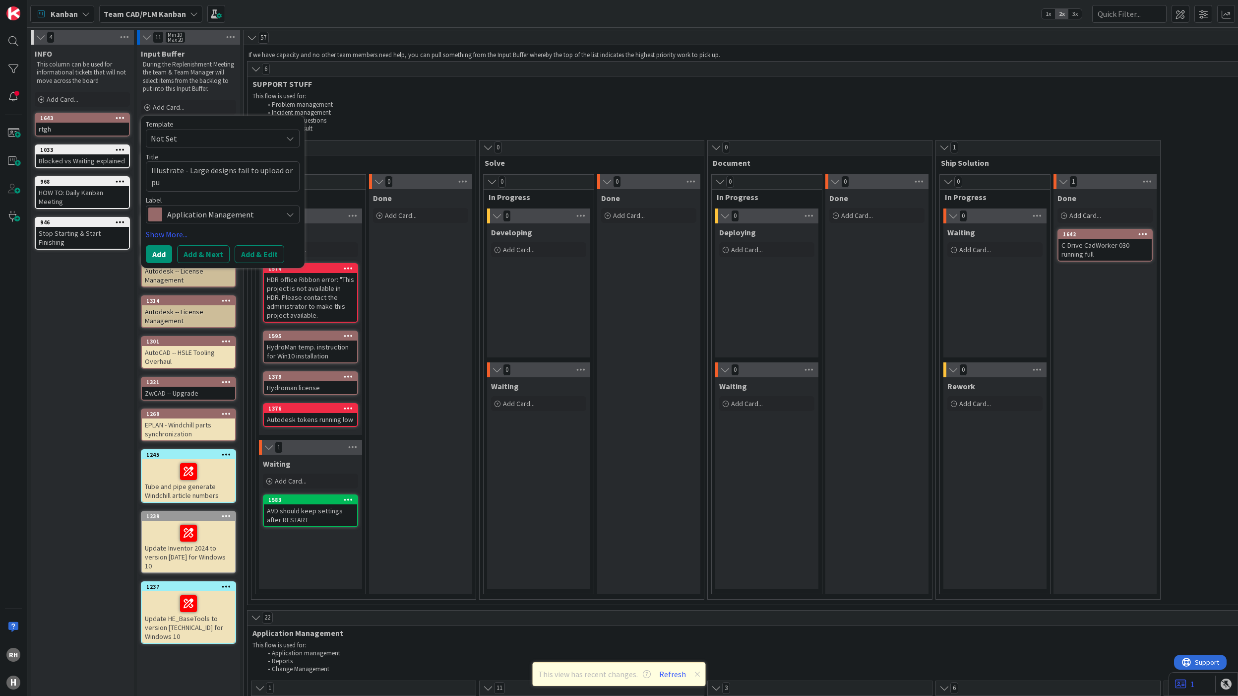
type textarea "Illustrate - Large designs fail to upload or pub"
type textarea "x"
type textarea "Illustrate - Large designs fail to upload or publ"
type textarea "x"
type textarea "Illustrate - Large designs fail to upload or publi"
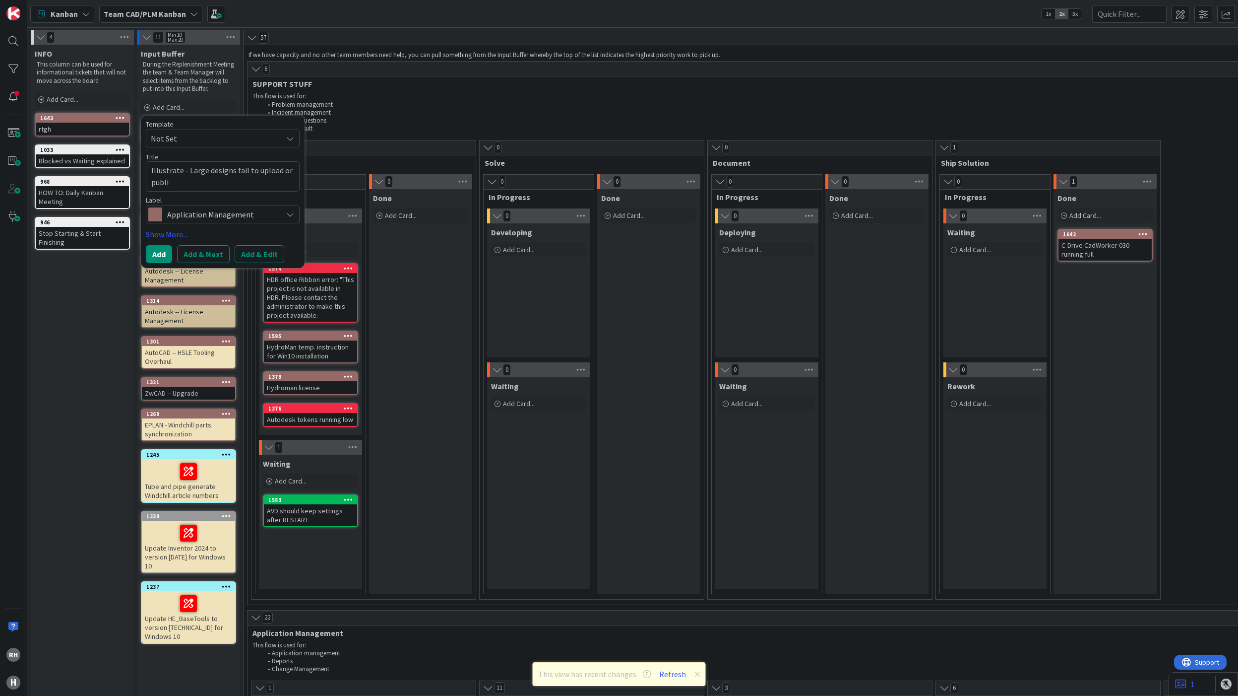
type textarea "x"
type textarea "Illustrate - Large designs fail to upload or publis"
type textarea "x"
type textarea "Illustrate - Large designs fail to upload or publish"
click at [258, 257] on button "Add & Edit" at bounding box center [260, 254] width 50 height 18
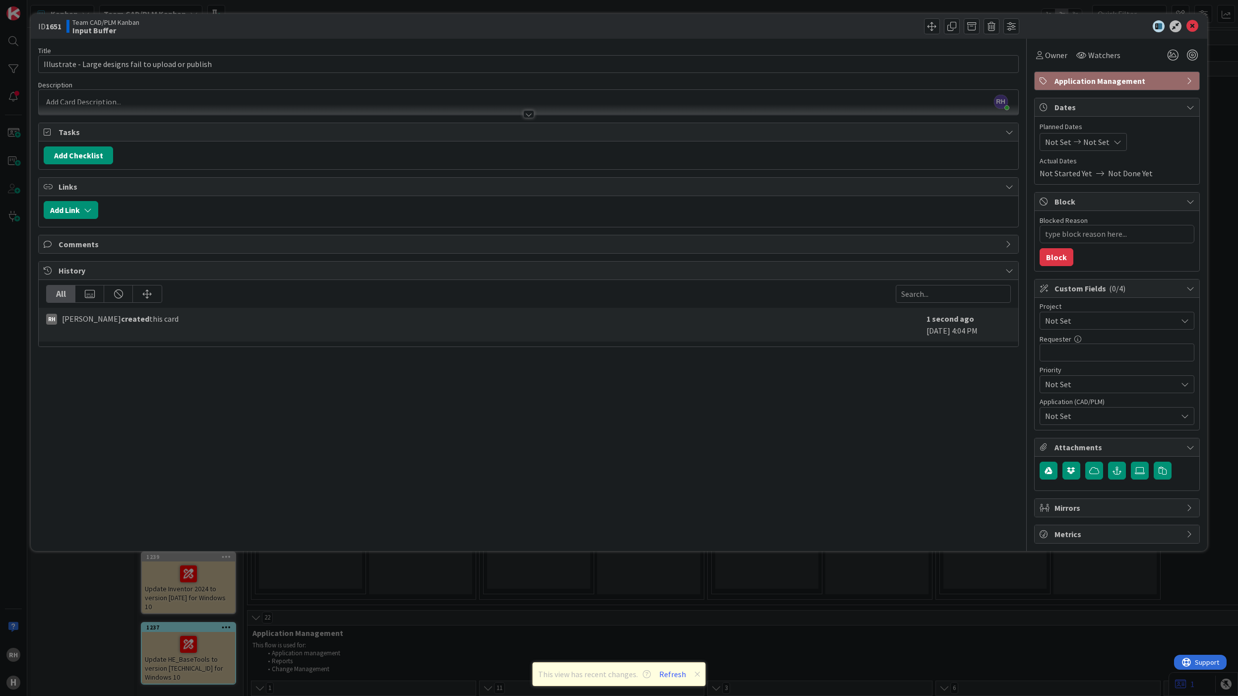
click at [161, 98] on div "[PERSON_NAME] just joined" at bounding box center [528, 102] width 979 height 25
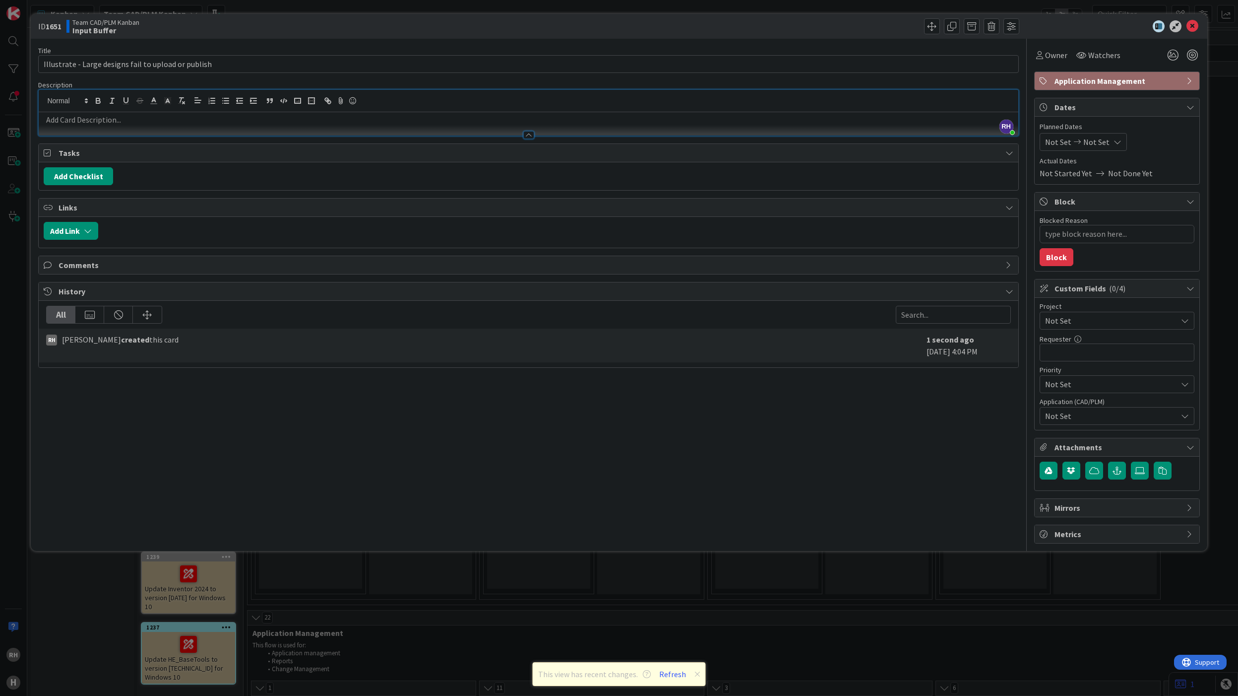
click at [100, 123] on p at bounding box center [528, 119] width 969 height 11
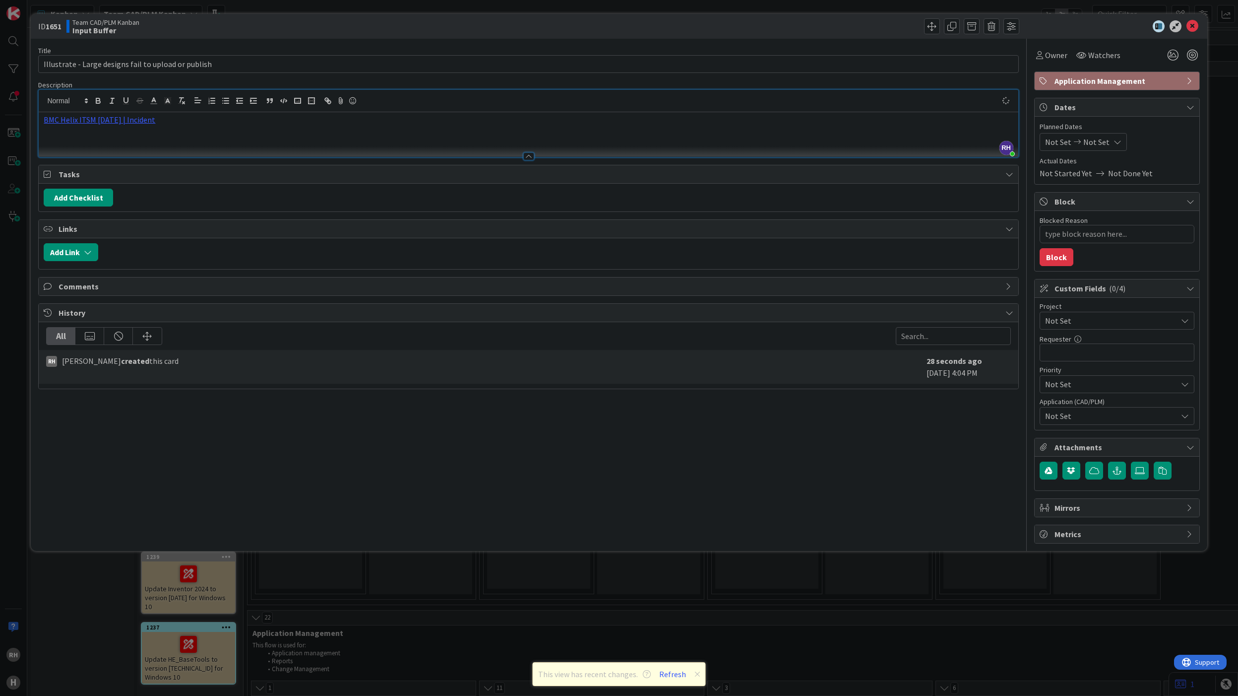
type textarea "x"
click at [181, 130] on p at bounding box center [528, 131] width 969 height 11
click at [207, 135] on p at bounding box center [528, 131] width 969 height 11
click at [175, 141] on div "BMC Helix ITSM [DATE] | Incident" at bounding box center [528, 134] width 979 height 45
